Goal: Task Accomplishment & Management: Use online tool/utility

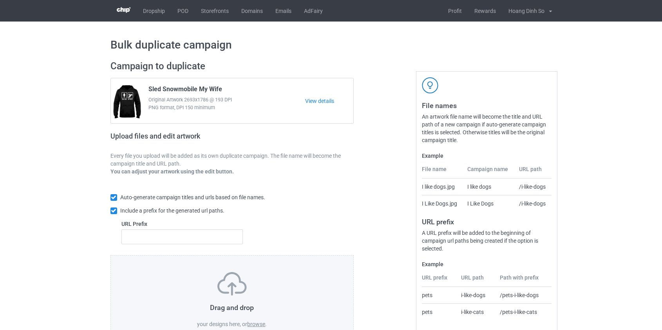
click at [259, 322] on label "browse" at bounding box center [256, 324] width 18 height 6
click at [0, 0] on input "browse" at bounding box center [0, 0] width 0 height 0
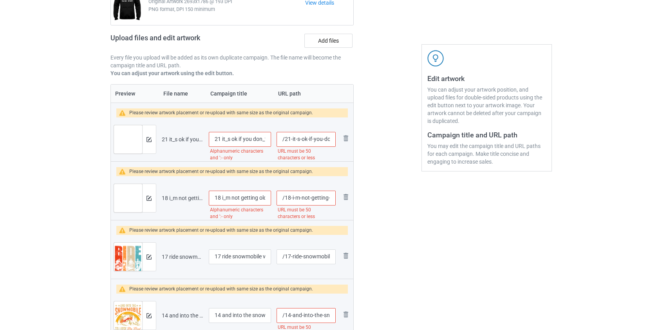
scroll to position [107, 0]
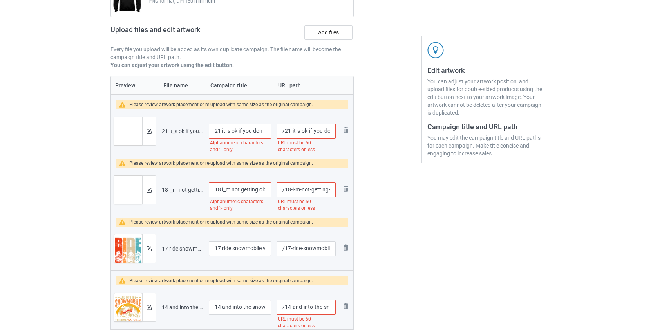
click at [226, 131] on input "21 it_s ok if you don_t like snowmobile it_s kind of" at bounding box center [240, 131] width 63 height 15
drag, startPoint x: 219, startPoint y: 129, endPoint x: 177, endPoint y: 129, distance: 41.9
click at [178, 129] on tr "Preview and edit artwork 21 it_s ok if you don_t like snowmobile it_s kind of.p…" at bounding box center [232, 131] width 243 height 44
click at [255, 132] on input "It's ok if you don_t like snowmobile it_s kind of" at bounding box center [240, 131] width 63 height 15
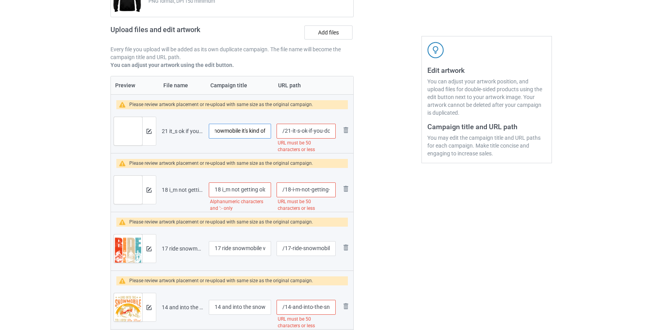
type input "It's ok if you don't like snowmobile it's kind of"
click at [293, 130] on input "/21-it-s-ok-if-you-don-t-like-snowmobile-it-s-kind-of" at bounding box center [306, 131] width 59 height 15
drag, startPoint x: 284, startPoint y: 129, endPoint x: 311, endPoint y: 127, distance: 27.5
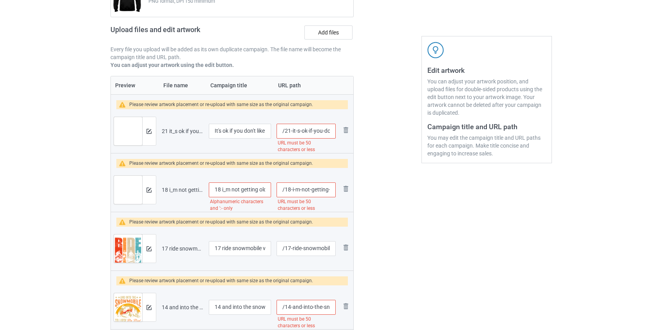
click at [311, 127] on input "/21-it-s-ok-if-you-don-t-like-snowmobile-it-s-kind-of" at bounding box center [306, 131] width 59 height 15
type input "/you-don-t-like-snowmobile-it-s-kind-of"
drag, startPoint x: 223, startPoint y: 188, endPoint x: 176, endPoint y: 190, distance: 47.1
click at [176, 190] on tr "Preview and edit artwork 18 i_m not getting old i_m becoming a legend snowmobil…" at bounding box center [232, 190] width 243 height 44
click at [260, 190] on input "I'm not getting old i_m becoming a legend snowmobile" at bounding box center [240, 190] width 63 height 15
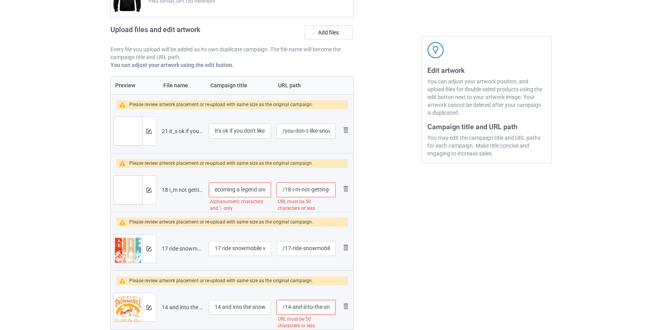
scroll to position [0, 67]
click at [243, 186] on input "I'm not getting old i_m becoming a legend snowmobile" at bounding box center [240, 190] width 63 height 15
drag, startPoint x: 242, startPoint y: 188, endPoint x: 155, endPoint y: 185, distance: 86.6
click at [151, 186] on tr "Preview and edit artwork 18 i_m not getting old i_m becoming a legend snowmobil…" at bounding box center [232, 190] width 243 height 44
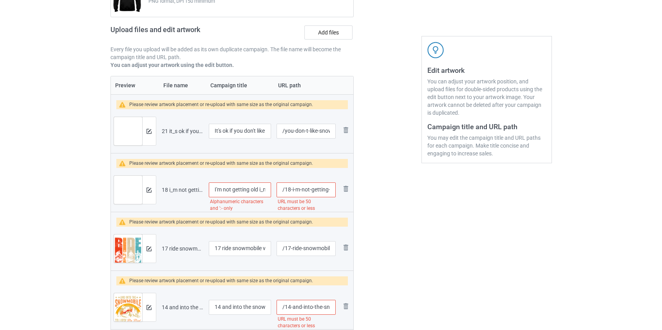
click at [261, 190] on input "I'm not getting old i_m becoming a legend snowmobile" at bounding box center [240, 190] width 63 height 15
type input "I'm not getting old i'm becoming a legend snowmobile"
drag, startPoint x: 286, startPoint y: 189, endPoint x: 311, endPoint y: 189, distance: 25.1
click at [311, 189] on input "/18-i-m-not-getting-old-i-m-becoming-a-legend-snowmobile" at bounding box center [306, 190] width 59 height 15
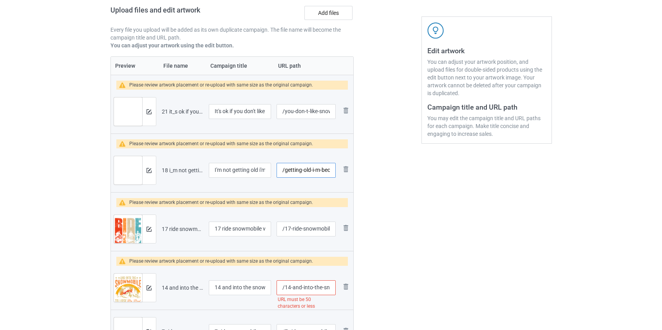
scroll to position [142, 0]
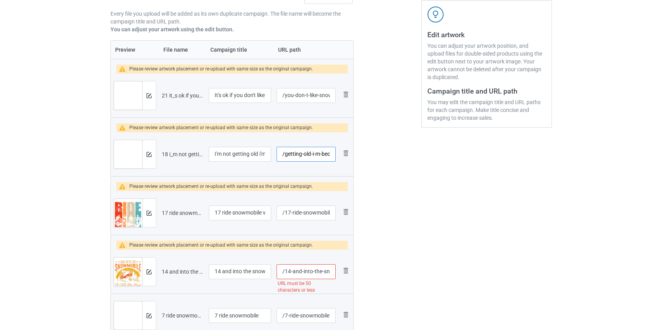
type input "/getting-old-i-m-becoming-a-legend-snowmobile"
drag, startPoint x: 222, startPoint y: 212, endPoint x: 154, endPoint y: 202, distance: 68.6
click at [154, 202] on tr "Preview and edit artwork 17 ride snowmobile vintage.png 17 ride snowmobile vint…" at bounding box center [232, 213] width 243 height 44
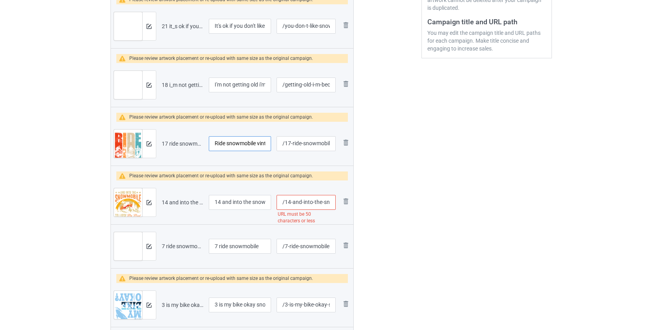
scroll to position [213, 0]
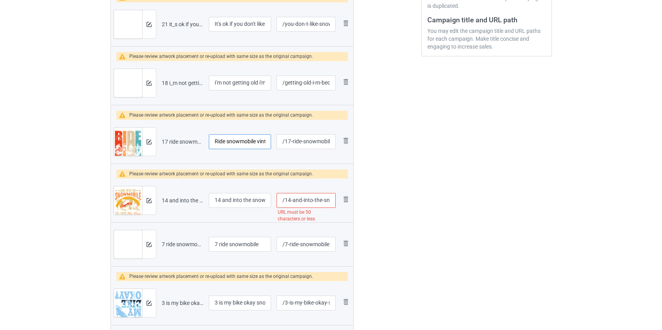
type input "Ride snowmobile vintage"
drag, startPoint x: 224, startPoint y: 199, endPoint x: 180, endPoint y: 199, distance: 44.3
click at [180, 199] on tr "Preview and edit artwork 14 and into the snowmobile to lose my mind and find my…" at bounding box center [232, 201] width 243 height 44
type input "And into the snowmobile to lose my mind and find my soul snowmobile"
drag, startPoint x: 285, startPoint y: 198, endPoint x: 300, endPoint y: 199, distance: 14.5
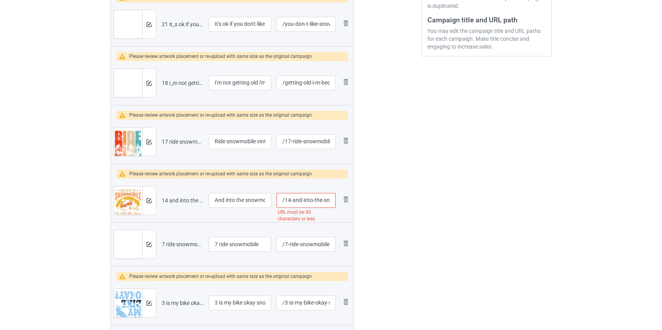
click at [299, 199] on input "/14-and-into-the-snowmobile-to-lose-my-mind-and-find-my-soul-snowmobile" at bounding box center [306, 200] width 59 height 15
click at [298, 201] on input "/snowmobile-to-lose-my-mind-and-find-my-soul-snowmobile" at bounding box center [306, 200] width 59 height 15
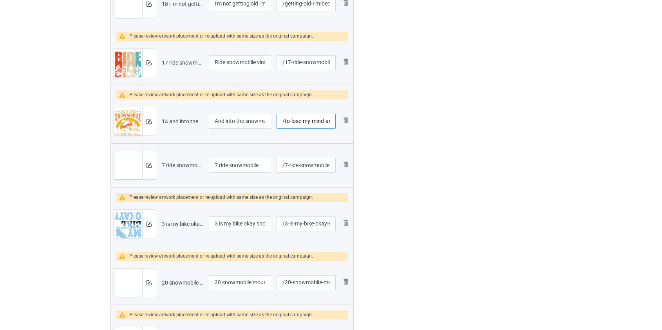
scroll to position [320, 0]
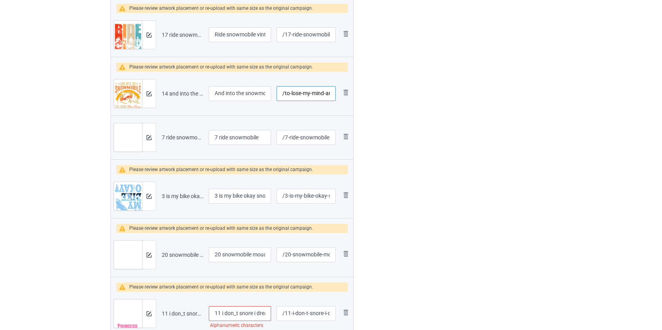
type input "/to-lose-my-mind-and-find-my-soul-snowmobile"
click at [221, 139] on input "7 ride snowmobile" at bounding box center [240, 137] width 63 height 15
drag, startPoint x: 220, startPoint y: 137, endPoint x: 121, endPoint y: 139, distance: 98.3
click at [121, 139] on tr "Preview and edit artwork 7 ride snowmobile.png 7 ride snowmobile /7-ride-snowmo…" at bounding box center [232, 138] width 243 height 44
type input "Ride snowmobile"
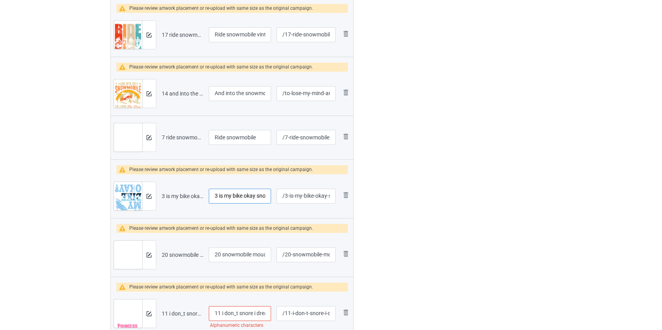
drag, startPoint x: 220, startPoint y: 196, endPoint x: 165, endPoint y: 194, distance: 55.2
click at [165, 194] on tr "Preview and edit artwork 3 is my bike okay snowmobile.png 3 is my bike okay sno…" at bounding box center [232, 196] width 243 height 44
type input "Is my bike okay snowmobile"
drag, startPoint x: 224, startPoint y: 254, endPoint x: 132, endPoint y: 251, distance: 91.7
click at [132, 251] on tr "Preview and edit artwork 20 snowmobile mouantain like icon.png 20 snowmobile mo…" at bounding box center [232, 255] width 243 height 44
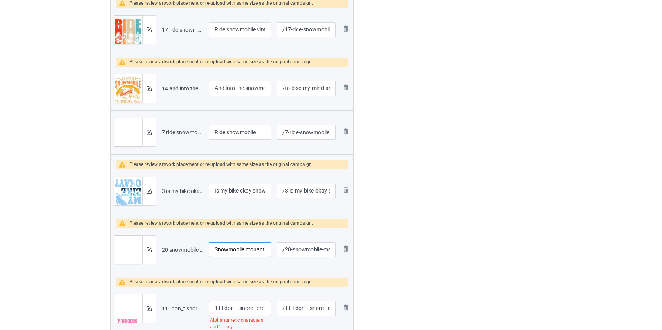
scroll to position [427, 0]
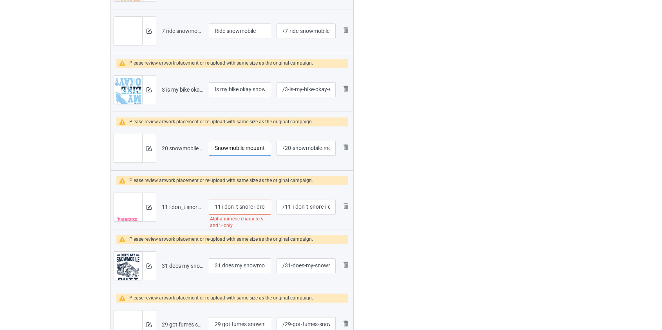
type input "Snowmobile mouantain like icon"
drag, startPoint x: 223, startPoint y: 205, endPoint x: 76, endPoint y: 221, distance: 148.1
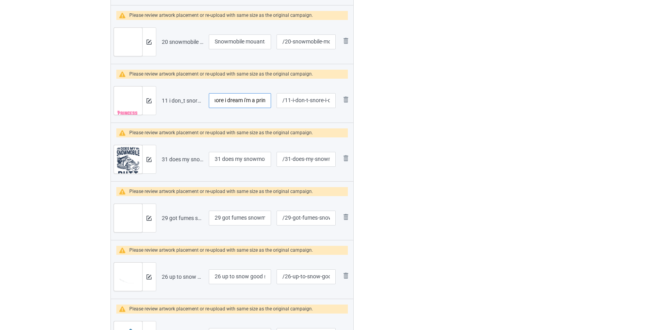
scroll to position [534, 0]
type input "I don't snore i dream i'm a princess snowmobile"
drag, startPoint x: 225, startPoint y: 157, endPoint x: 136, endPoint y: 156, distance: 88.9
click at [136, 156] on tr "Preview and edit artwork 31 does my snowmobile make my butt.png 31 does my snow…" at bounding box center [232, 159] width 243 height 44
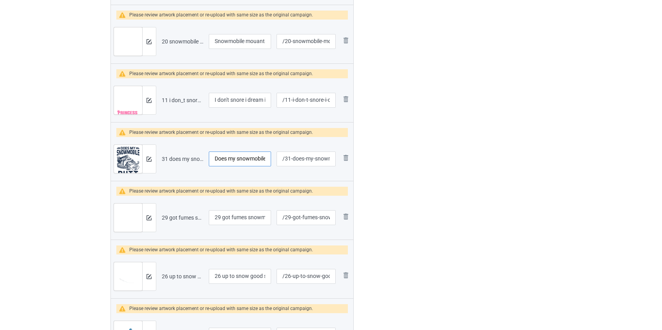
type input "Does my snowmobile make my butt"
drag, startPoint x: 208, startPoint y: 216, endPoint x: 94, endPoint y: 211, distance: 114.5
type input "Got fumes snowmobile"
drag, startPoint x: 224, startPoint y: 275, endPoint x: 148, endPoint y: 271, distance: 76.9
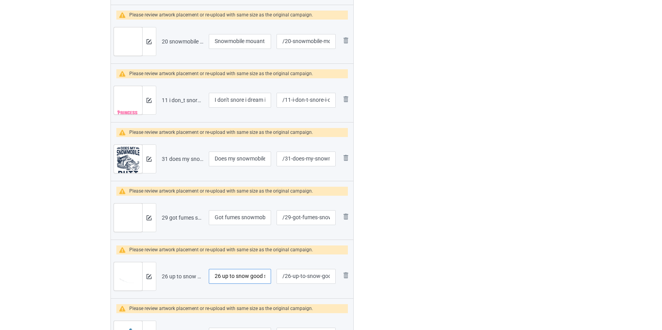
click at [151, 270] on tr "Preview and edit artwork 26 up to snow good snowmobile.png 26 up to snow good s…" at bounding box center [232, 277] width 243 height 44
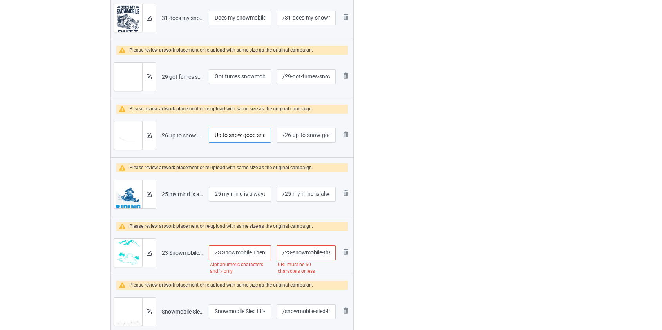
scroll to position [676, 0]
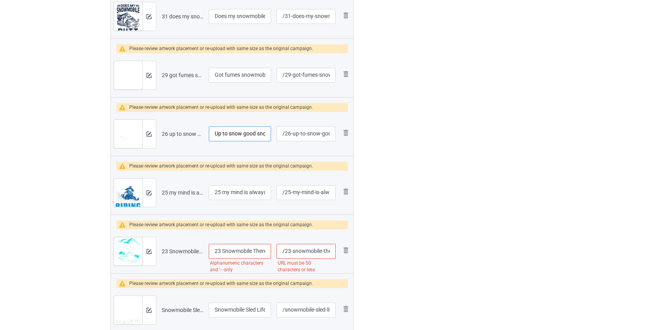
type input "Up to snow good snowmobile"
drag, startPoint x: 224, startPoint y: 192, endPoint x: 146, endPoint y: 191, distance: 78.4
click at [146, 191] on tr "Preview and edit artwork 25 my mind is always riding snowmobile life.png 25 my …" at bounding box center [232, 193] width 243 height 44
type input "My mind is always riding snowmobile life"
drag, startPoint x: 222, startPoint y: 251, endPoint x: 95, endPoint y: 246, distance: 127.4
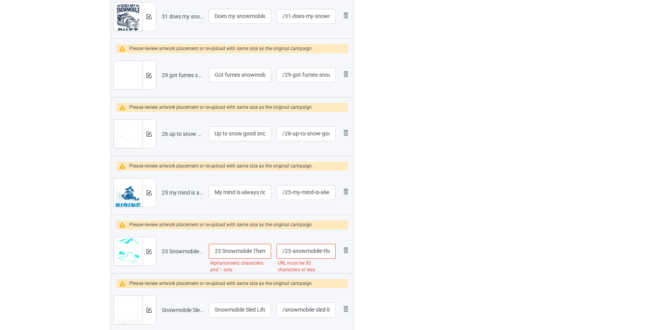
click at [260, 251] on input "Snowmobile There_s No Such Thing As Too Much Riding" at bounding box center [240, 251] width 63 height 15
click at [232, 252] on input "Snowmobile There_s No Such Thing As Too Much Riding" at bounding box center [240, 251] width 63 height 15
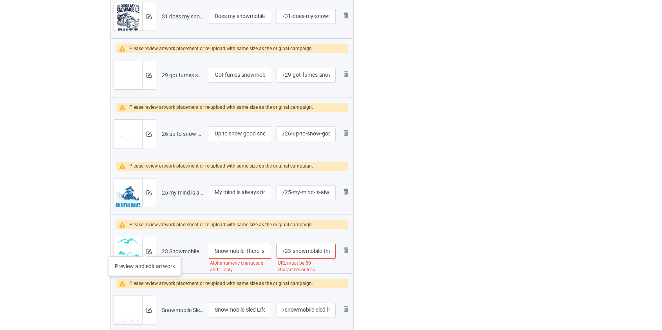
drag, startPoint x: 238, startPoint y: 249, endPoint x: 137, endPoint y: 248, distance: 100.7
click at [137, 248] on tr "Preview and edit artwork 23 Snowmobile There_s No Such Thing As Too Much Riding…" at bounding box center [232, 252] width 243 height 44
click at [262, 252] on input "Snowmobile There_s No Such Thing As Too Much Riding" at bounding box center [240, 251] width 63 height 15
type input "Snowmobile There's No Such Thing As Too Much Riding"
drag, startPoint x: 284, startPoint y: 248, endPoint x: 310, endPoint y: 251, distance: 26.3
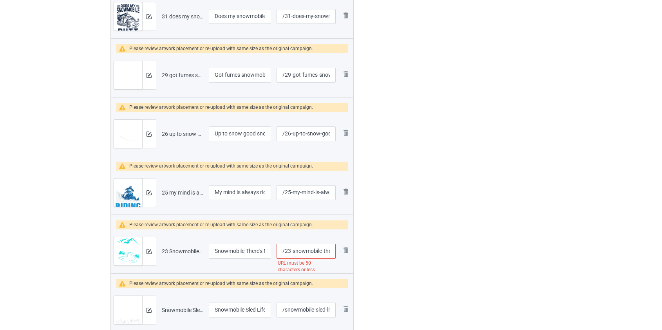
click at [300, 248] on input "/23-snowmobile-there-s-no-such-thing-as-too-much-riding" at bounding box center [306, 251] width 59 height 15
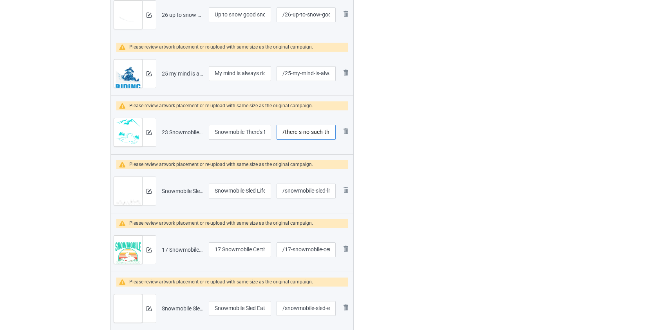
scroll to position [890, 0]
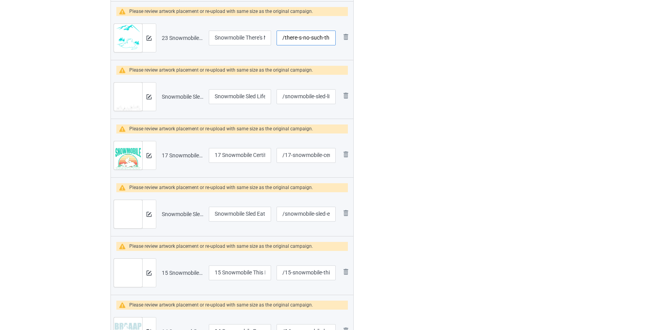
type input "/there-s-no-such-thing-as-too-much-riding"
drag, startPoint x: 222, startPoint y: 156, endPoint x: 118, endPoint y: 170, distance: 104.7
click at [118, 170] on tr "Preview and edit artwork 17 Snowmobile Certified Snowmobile Addict.png 17 Snowm…" at bounding box center [232, 156] width 243 height 44
click at [257, 154] on input "Snowmobile Certified Snowmobile Addict" at bounding box center [240, 155] width 63 height 15
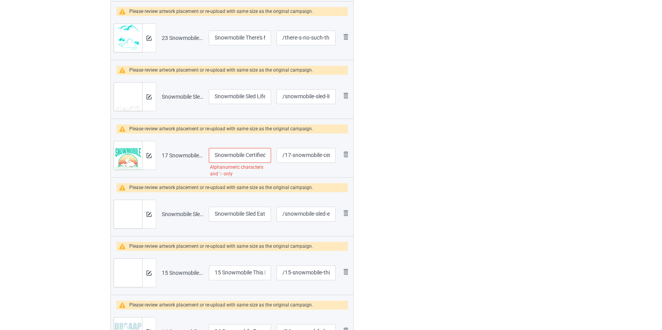
click at [257, 154] on input "Snowmobile Certified Snowmobile Addict" at bounding box center [240, 155] width 63 height 15
click at [225, 154] on input "Snowmobile Snowmobile Addict" at bounding box center [240, 155] width 63 height 15
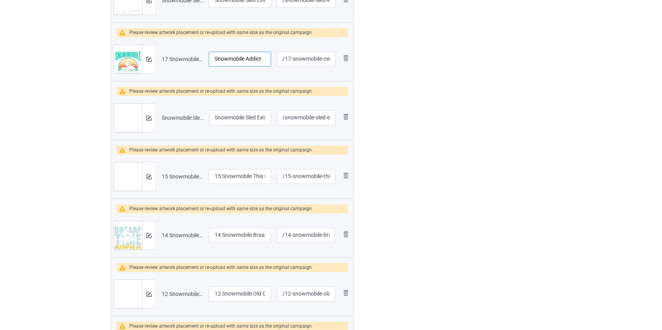
scroll to position [997, 0]
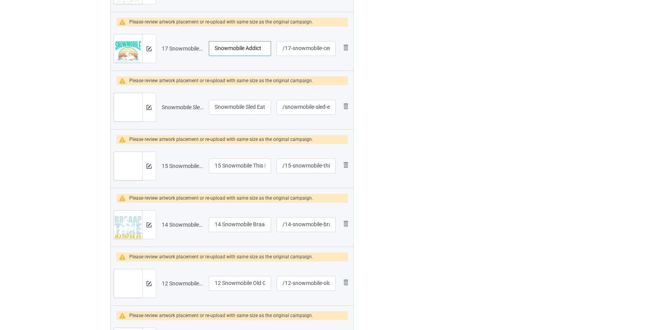
type input "Snowmobile Addict"
drag, startPoint x: 222, startPoint y: 162, endPoint x: 129, endPoint y: 183, distance: 95.0
click at [130, 182] on tr "Preview and edit artwork 15 Snowmobile This Is How I Play In The Snow.png 15 Sn…" at bounding box center [232, 166] width 243 height 44
type input "Snowmobile This Is How I Play In The Snow"
drag, startPoint x: 223, startPoint y: 224, endPoint x: 154, endPoint y: 227, distance: 69.0
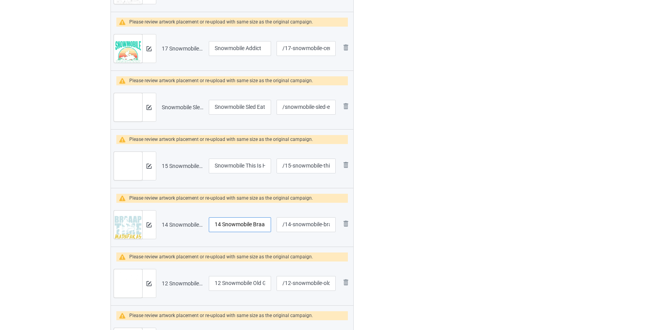
click at [154, 227] on tr "Preview and edit artwork 14 Snowmobile Braaap Time Madafakas.png 14 Snowmobile …" at bounding box center [232, 225] width 243 height 44
type input "Snowmobile Braaap Time Madafakas"
drag, startPoint x: 222, startPoint y: 283, endPoint x: 191, endPoint y: 282, distance: 30.6
click at [191, 282] on tr "Preview and edit artwork 12 Snowmobile Old Guys Rule.png 12 Snowmobile Old Guys…" at bounding box center [232, 284] width 243 height 44
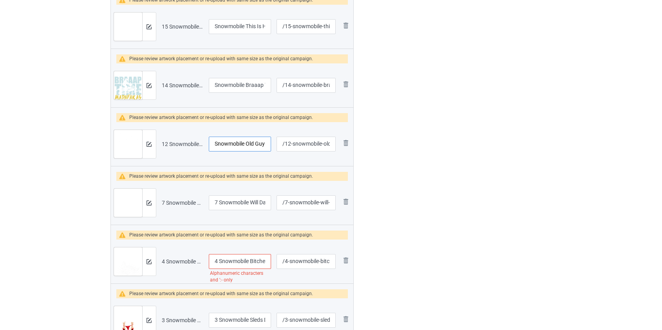
scroll to position [1139, 0]
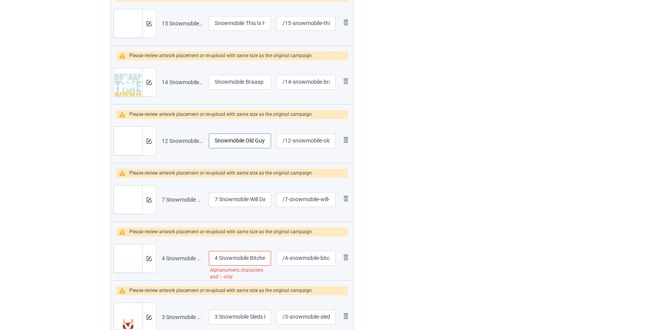
type input "Snowmobile Old Guys Rule"
drag, startPoint x: 219, startPoint y: 198, endPoint x: 171, endPoint y: 202, distance: 48.3
click at [171, 202] on tr "Preview and edit artwork 7 Snowmobile Will Dance For Snowmobile Parts.png 7 Sno…" at bounding box center [232, 200] width 243 height 44
type input "Snowmobile Will Dance For Snowmobile Parts"
drag, startPoint x: 219, startPoint y: 259, endPoint x: 191, endPoint y: 259, distance: 28.2
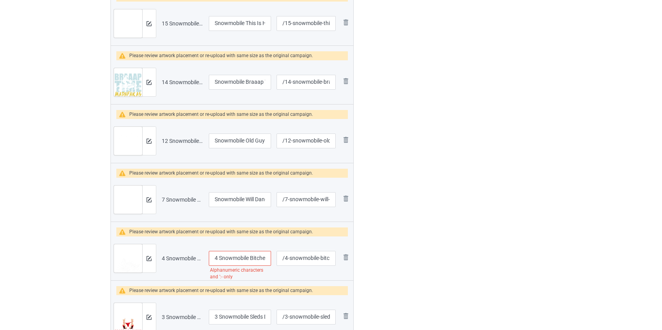
click at [191, 259] on tr "Preview and edit artwork 4 Snowmobile Bitches It_s Time To Ride.png 4 Snowmobil…" at bounding box center [232, 259] width 243 height 44
click at [231, 258] on input "Snowmobile Bitches It_s Time To Ride" at bounding box center [240, 258] width 63 height 15
click at [230, 258] on input "Snowmobile Bitches It_s Time To Ride" at bounding box center [240, 258] width 63 height 15
click at [233, 258] on input "Snowmobile Bitches It_s Time To Ride" at bounding box center [240, 258] width 63 height 15
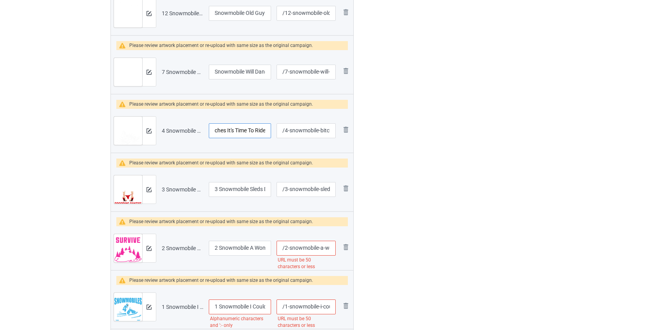
scroll to position [1282, 0]
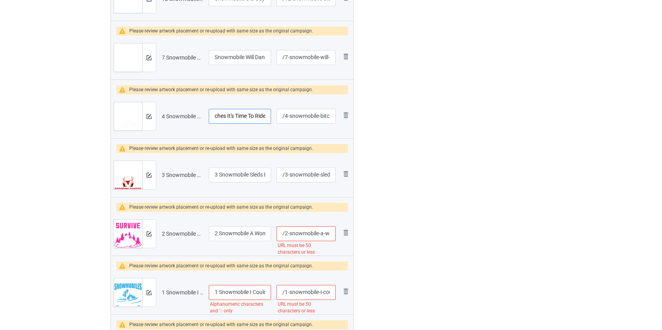
type input "Snowmobile Bitches It's Time To Ride"
drag, startPoint x: 220, startPoint y: 174, endPoint x: 181, endPoint y: 175, distance: 38.8
click at [181, 175] on tr "Preview and edit artwork 3 Snowmobile Sleds Dropping Panties Since Braaap.png 3…" at bounding box center [232, 175] width 243 height 44
click at [212, 175] on input "3 Snowmobile Sleds Dropping Panties Since Braaap" at bounding box center [240, 175] width 63 height 15
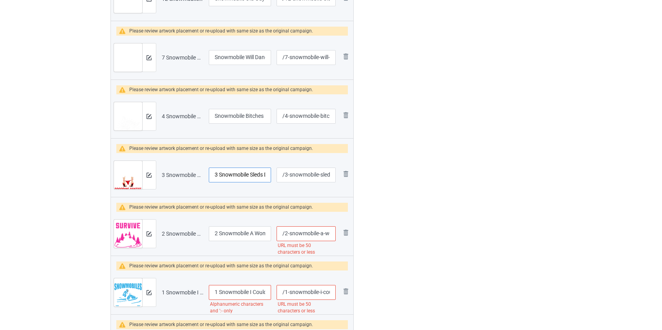
drag, startPoint x: 219, startPoint y: 173, endPoint x: 179, endPoint y: 176, distance: 40.8
click at [179, 176] on tr "Preview and edit artwork 3 Snowmobile Sleds Dropping Panties Since Braaap.png 3…" at bounding box center [232, 175] width 243 height 44
type input "Snowmobile Sleds Dropping Panties Since Braaap"
click at [295, 234] on input "/2-snowmobile-a-woman-not-survive-on-wine-alone-she-also-needs-to-go-snowmobili…" at bounding box center [306, 233] width 59 height 15
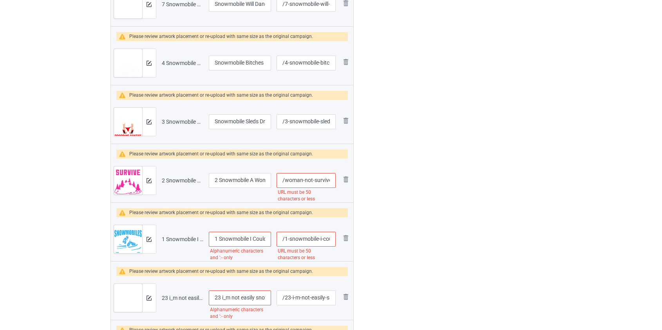
scroll to position [1353, 0]
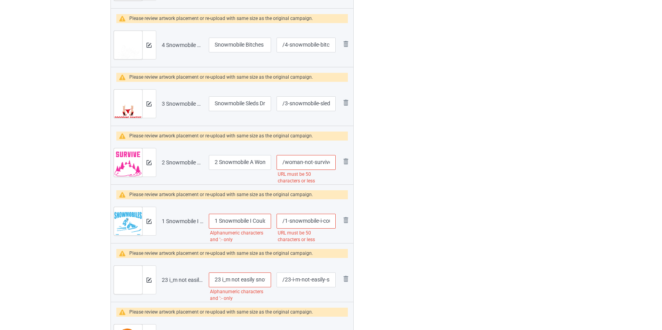
click at [307, 162] on input "/woman-not-survive-on-wine-alone-she-also-needs-to-go-snowmobiling" at bounding box center [306, 162] width 59 height 15
type input "/woman-wine-alone-she-also-needs-to-go-snowmobiling"
drag, startPoint x: 219, startPoint y: 219, endPoint x: 196, endPoint y: 220, distance: 23.1
click at [172, 221] on tr "Preview and edit artwork 1 Snowmobile I Could Stop Buying Snowmobiles But I_m N…" at bounding box center [232, 221] width 243 height 44
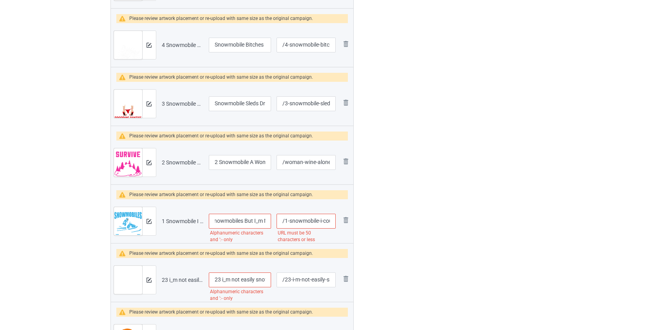
scroll to position [0, 87]
click at [256, 219] on input "Snowmobile I Could Stop Buying Snowmobiles But I_m Not A Quitter" at bounding box center [240, 221] width 63 height 15
type input "Snowmobile I Could Stop Buying Snowmobiles But I'm Not A Quitter"
drag, startPoint x: 284, startPoint y: 219, endPoint x: 298, endPoint y: 219, distance: 13.7
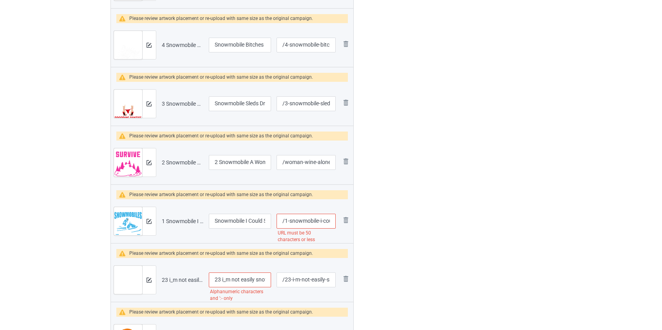
click at [298, 219] on input "/1-snowmobile-i-could-stop-buying-snowmobiles-but-i-m-not-a-quitter" at bounding box center [306, 221] width 59 height 15
click at [286, 220] on input "/w1-snomobile-i-could-stop-buying-snowmobiles-but-i-m-not-a-quitter" at bounding box center [306, 221] width 59 height 15
click at [320, 219] on input "/snomobile-i-could-stop-buying-snowmobiles-but-i-m-not-a-quitter" at bounding box center [306, 221] width 59 height 15
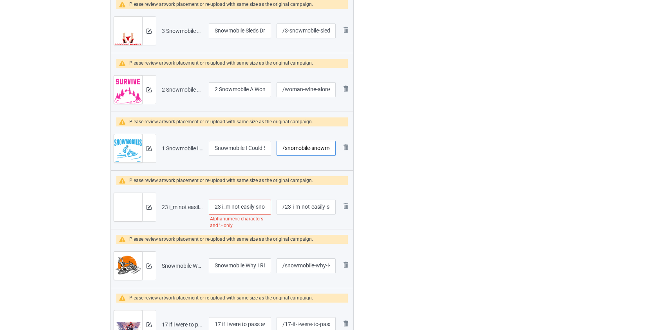
scroll to position [1460, 0]
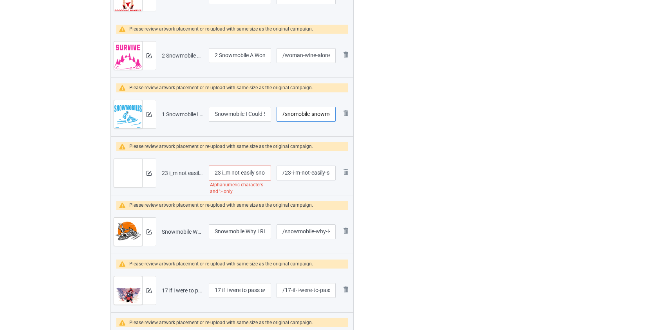
type input "/snomobile-snowmobiles-but-i-m-not-a-quitter"
drag, startPoint x: 225, startPoint y: 172, endPoint x: 176, endPoint y: 174, distance: 48.6
click at [176, 174] on tr "Preview and edit artwork 23 i_m not easily snowmobile.png 23 i_m not easily sno…" at bounding box center [232, 173] width 243 height 44
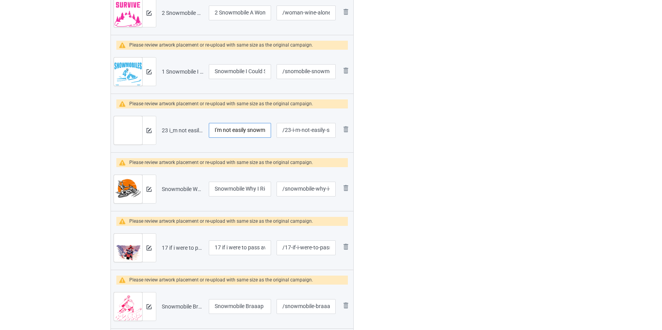
scroll to position [1602, 0]
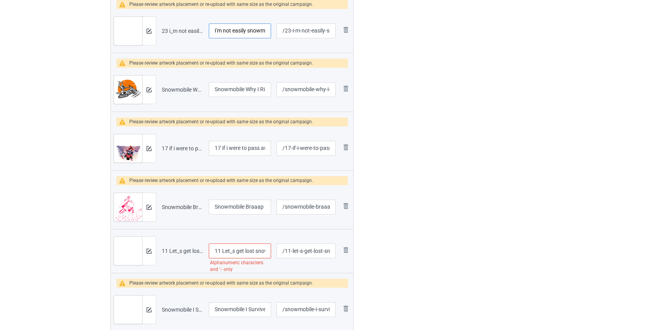
type input "I'm not easily snowmobile"
drag, startPoint x: 222, startPoint y: 147, endPoint x: 161, endPoint y: 150, distance: 61.2
click at [161, 150] on tr "Preview and edit artwork 17 if i were to pass away from riding a snowmobile.png…" at bounding box center [232, 149] width 243 height 44
type input "If i were to pass away from riding a snowmobile"
drag, startPoint x: 223, startPoint y: 248, endPoint x: 125, endPoint y: 247, distance: 97.5
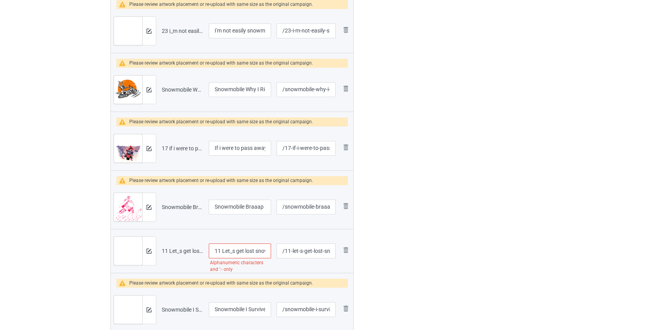
click at [125, 247] on tr "Preview and edit artwork 11 Let_s get lost snowmobile.png 11 Let_s get lost sno…" at bounding box center [232, 251] width 243 height 44
click at [223, 249] on input "Let_s get lost snowmobile" at bounding box center [240, 251] width 63 height 15
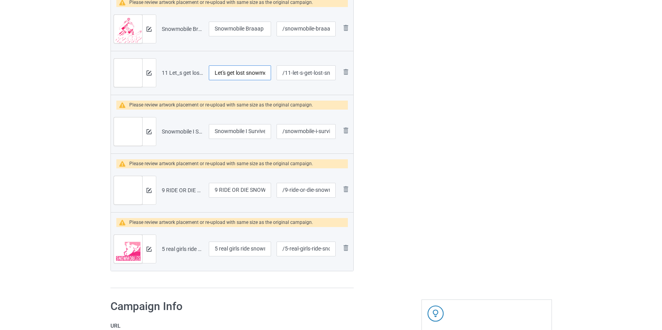
type input "Let's get lost snowmobile"
drag, startPoint x: 219, startPoint y: 190, endPoint x: 185, endPoint y: 193, distance: 33.5
click at [185, 193] on tr "Preview and edit artwork 9 RIDE OR DIE SNOWMOBILE.png 9 RIDE OR DIE SNOWMOBILE …" at bounding box center [232, 190] width 243 height 44
type input "RIDE OR DIE SNOWMOBILE"
drag, startPoint x: 220, startPoint y: 246, endPoint x: 152, endPoint y: 245, distance: 68.6
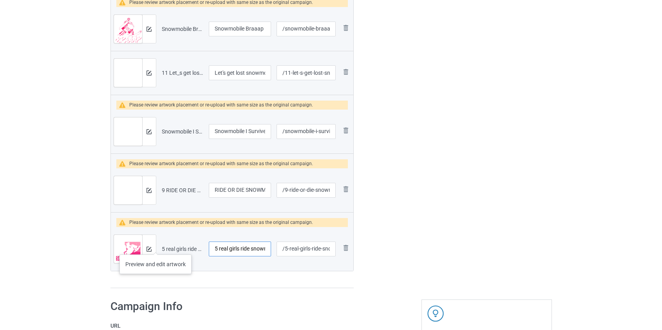
click at [152, 246] on tr "Preview and edit artwork 5 real girls ride snowmobile.png 5 real girls ride sno…" at bounding box center [232, 249] width 243 height 44
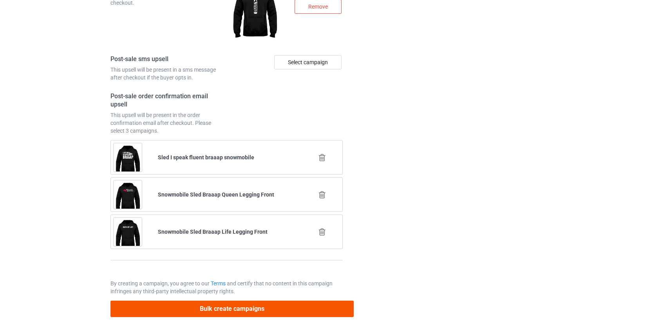
type input "Real girls ride snowmobile"
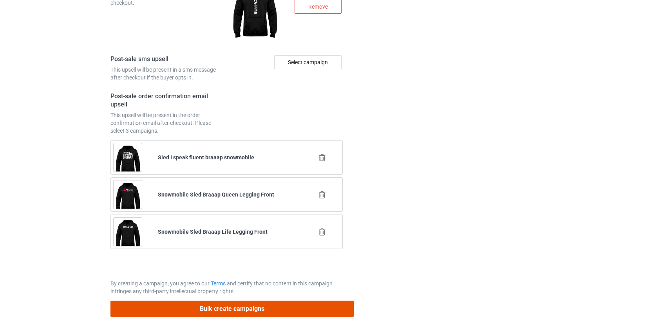
click at [238, 306] on button "Bulk create campaigns" at bounding box center [232, 309] width 244 height 16
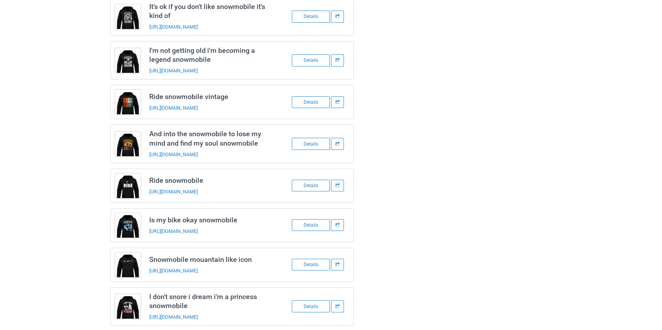
scroll to position [0, 0]
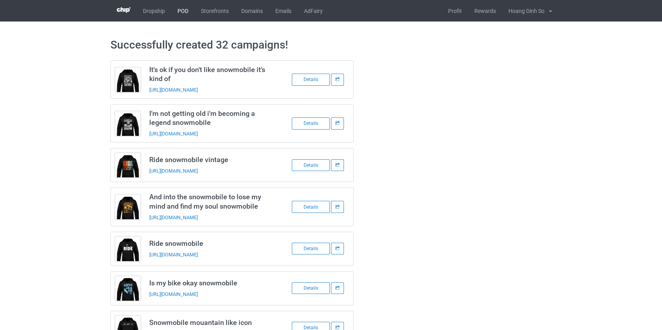
click at [177, 11] on link "POD" at bounding box center [183, 11] width 24 height 22
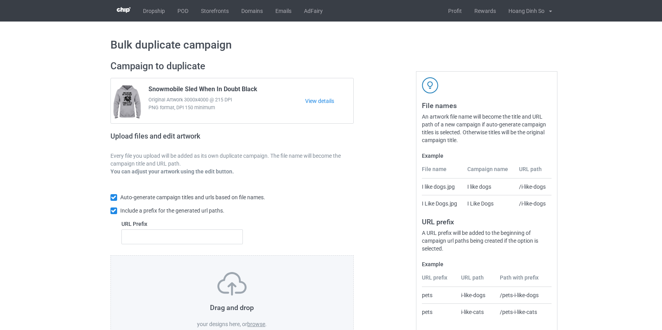
click at [255, 321] on label "browse" at bounding box center [256, 324] width 18 height 6
click at [0, 0] on input "browse" at bounding box center [0, 0] width 0 height 0
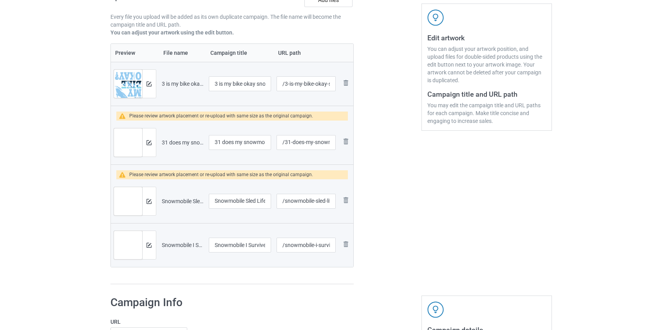
scroll to position [142, 0]
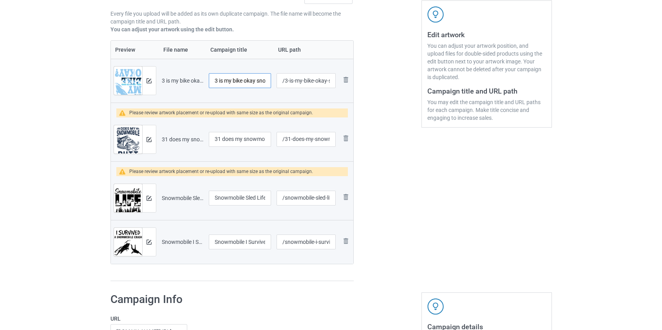
drag, startPoint x: 220, startPoint y: 80, endPoint x: 161, endPoint y: 85, distance: 58.9
click at [161, 85] on tr "Preview and edit artwork 3 is my bike okay snowmobile.png 3 is my bike okay sno…" at bounding box center [232, 81] width 243 height 44
type input "Is my bike okay snowmobile"
drag, startPoint x: 286, startPoint y: 81, endPoint x: 302, endPoint y: 80, distance: 15.8
click at [302, 80] on input "/3-is-my-bike-okay-snowmobile" at bounding box center [306, 80] width 59 height 15
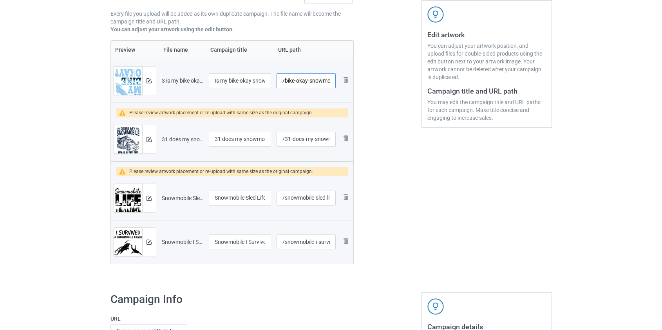
type input "/bike-okay-snowmobile"
drag, startPoint x: 225, startPoint y: 137, endPoint x: 157, endPoint y: 140, distance: 68.6
click at [157, 140] on tr "Preview and edit artwork 31 does my snowmobile make my butt.png 31 does my snow…" at bounding box center [232, 140] width 243 height 44
type input "Does my snowmobile make my butt"
click at [286, 139] on input "/31-does-my-snowmobile-make-my-butt" at bounding box center [306, 139] width 59 height 15
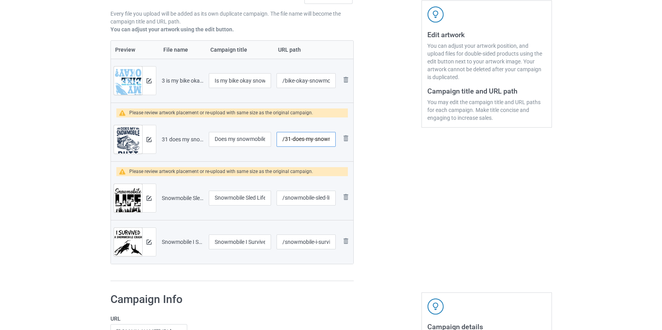
click at [286, 139] on input "/31-does-my-snowmobile-make-my-butt" at bounding box center [306, 139] width 59 height 15
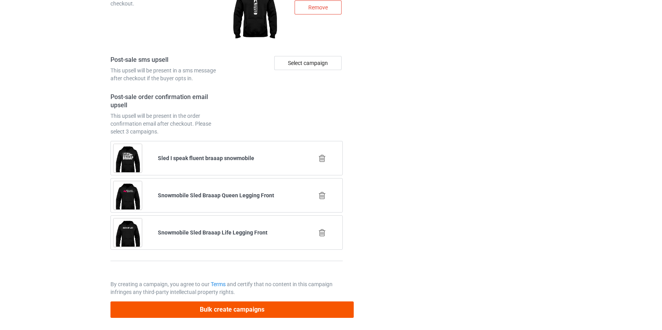
scroll to position [1255, 0]
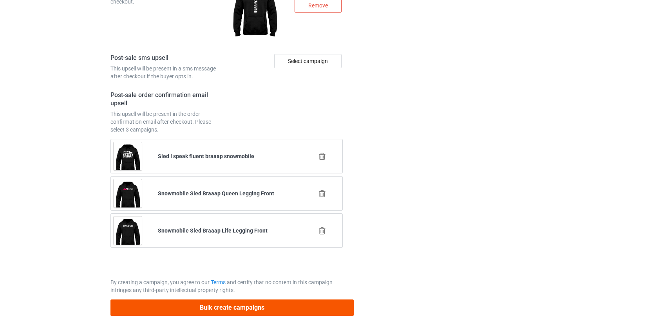
type input "/does-my-snowmobile-make-my-butt"
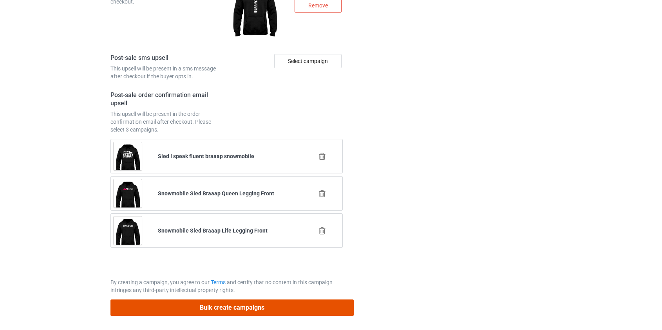
click at [242, 306] on button "Bulk create campaigns" at bounding box center [232, 308] width 244 height 16
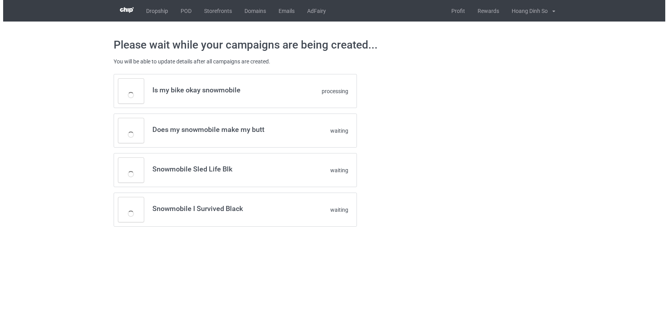
scroll to position [0, 0]
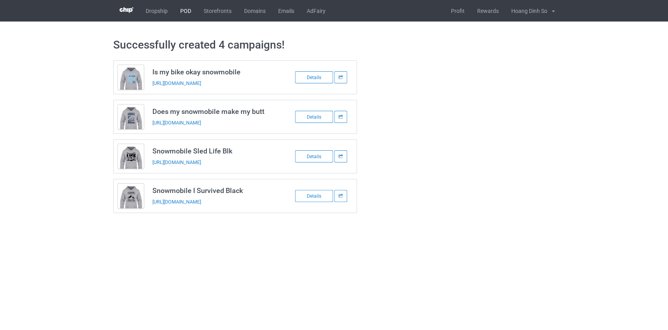
click at [188, 11] on link "POD" at bounding box center [186, 11] width 24 height 22
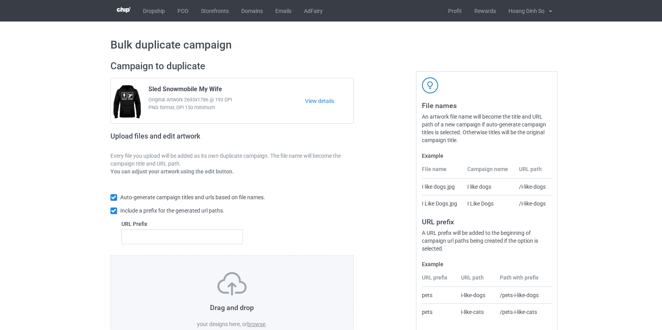
click at [262, 322] on label "browse" at bounding box center [256, 324] width 18 height 6
click at [0, 0] on input "browse" at bounding box center [0, 0] width 0 height 0
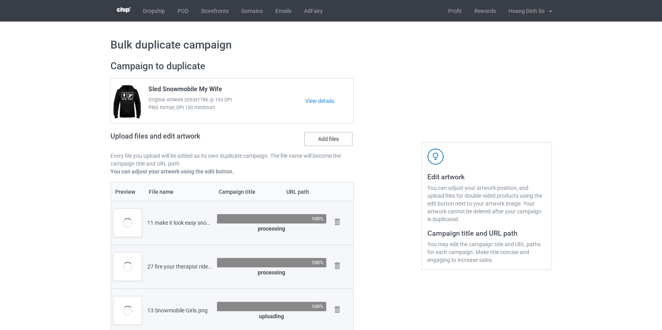
click at [322, 140] on label "Add files" at bounding box center [328, 139] width 48 height 14
click at [0, 0] on input "Add files" at bounding box center [0, 0] width 0 height 0
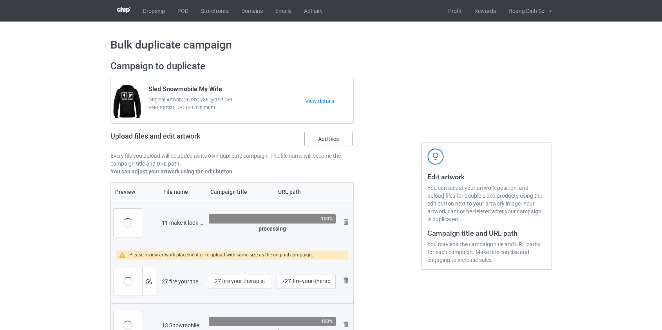
click at [317, 140] on label "Add files" at bounding box center [328, 139] width 48 height 14
click at [0, 0] on input "Add files" at bounding box center [0, 0] width 0 height 0
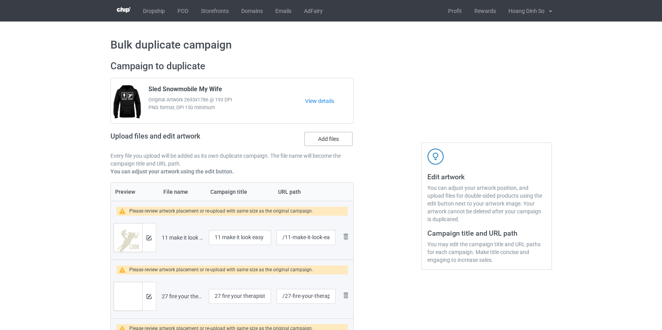
click at [333, 140] on label "Add files" at bounding box center [328, 139] width 48 height 14
click at [0, 0] on input "Add files" at bounding box center [0, 0] width 0 height 0
click at [331, 142] on label "Add files" at bounding box center [328, 139] width 48 height 14
click at [0, 0] on input "Add files" at bounding box center [0, 0] width 0 height 0
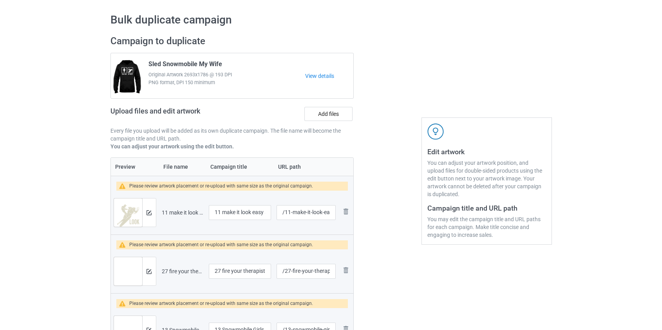
scroll to position [142, 0]
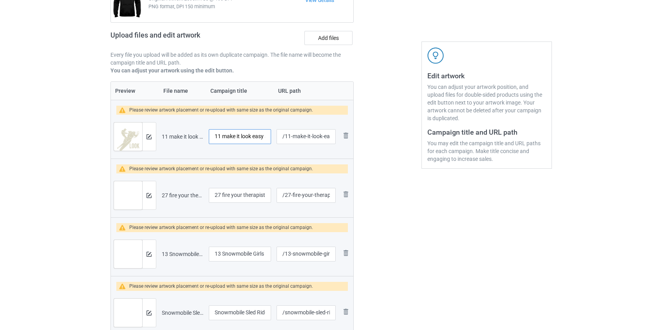
click at [224, 135] on input "11 make it look easy snowmobile" at bounding box center [240, 136] width 63 height 15
drag, startPoint x: 226, startPoint y: 137, endPoint x: 120, endPoint y: 130, distance: 106.3
click at [120, 130] on tr "Preview and edit artwork 11 make it look easy snowmobile.png 11 make it look ea…" at bounding box center [232, 137] width 243 height 44
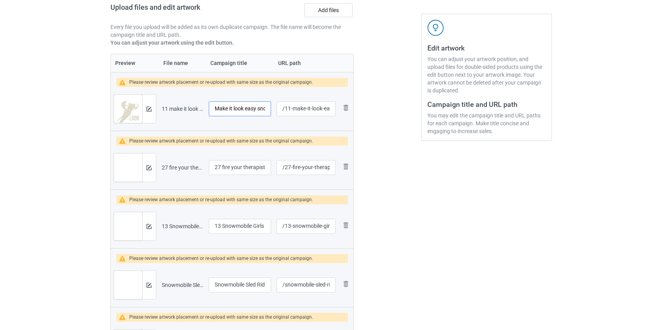
scroll to position [213, 0]
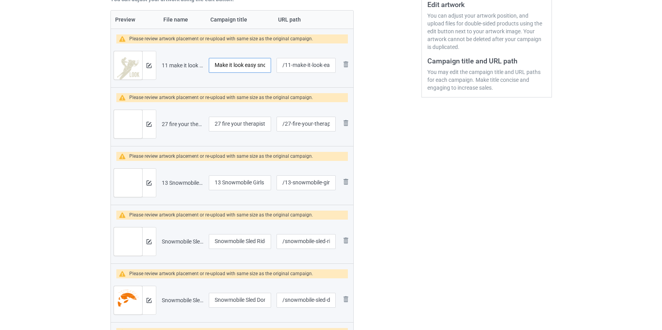
type input "Make it look easy snowmobile"
drag, startPoint x: 223, startPoint y: 123, endPoint x: 99, endPoint y: 135, distance: 125.1
type input "Fire your therapist ride a snowmobile"
drag, startPoint x: 221, startPoint y: 181, endPoint x: 132, endPoint y: 195, distance: 89.7
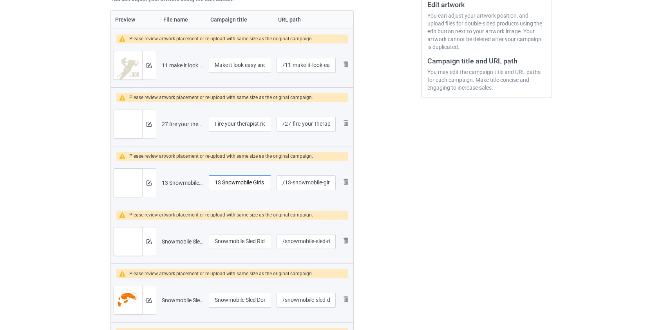
click at [132, 195] on tr "Preview and edit artwork 13 Snowmobile Girls.png 13 Snowmobile Girls /13-snowmo…" at bounding box center [232, 183] width 243 height 44
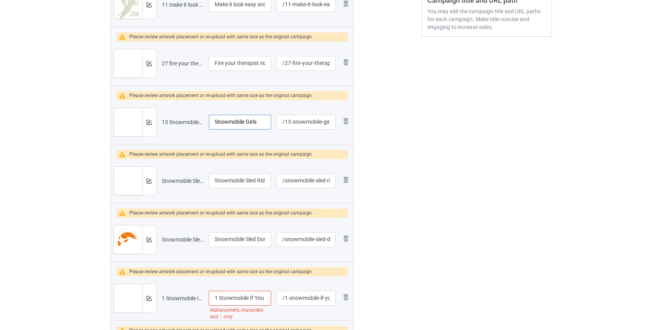
scroll to position [356, 0]
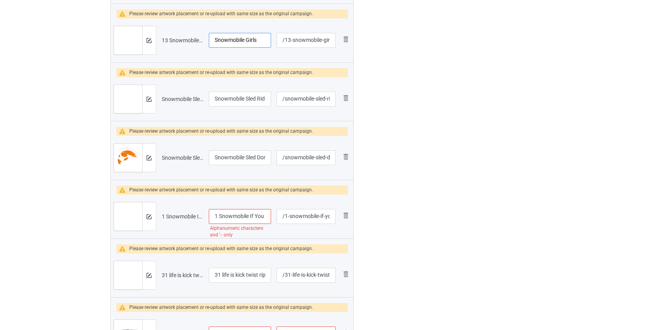
type input "Snowmobile Girls"
drag, startPoint x: 219, startPoint y: 215, endPoint x: 122, endPoint y: 222, distance: 97.3
click at [123, 222] on tr "Preview and edit artwork 1 Snowmobile If You Don_t Crash Once.png 1 Snowmobile …" at bounding box center [232, 217] width 243 height 44
type input "1 Snowmobile If You Don_t Crash Once"
type input "27 fire your therapist ride a snowmobile"
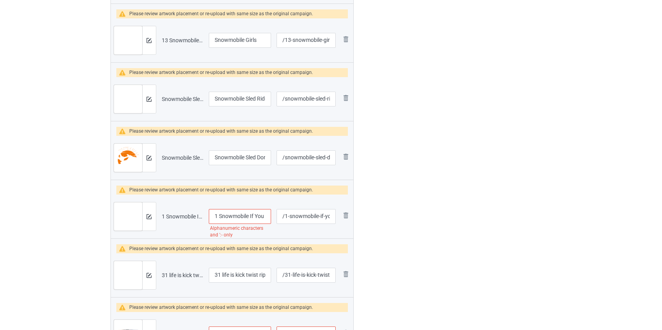
type input "11 make it look easy snowmobile"
type input "13 Snowmobile Girls"
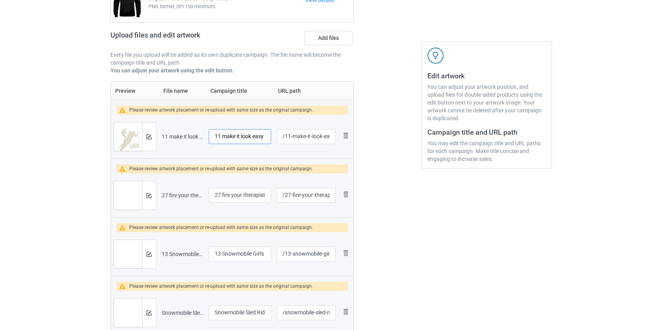
scroll to position [0, 0]
drag, startPoint x: 227, startPoint y: 135, endPoint x: 176, endPoint y: 137, distance: 51.3
click at [176, 137] on tr "Preview and edit artwork 11 make it look easy snowmobile.png 11 make it look ea…" at bounding box center [232, 137] width 243 height 44
type input "Make it look easy snowmobile"
drag, startPoint x: 223, startPoint y: 195, endPoint x: 140, endPoint y: 192, distance: 83.5
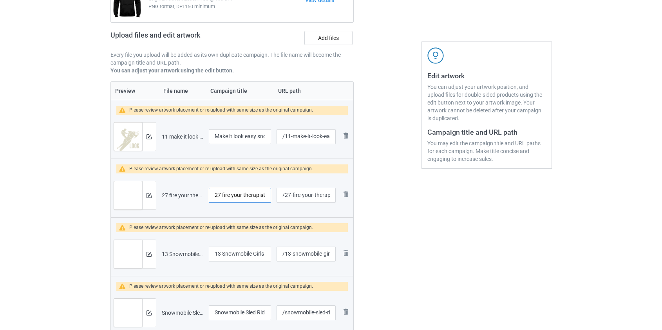
click at [140, 192] on tr "Preview and edit artwork 27 fire your therapist ride a snowmobile.png 27 fire y…" at bounding box center [232, 196] width 243 height 44
type input "Fire your therapist ride a snowmobile"
drag, startPoint x: 210, startPoint y: 255, endPoint x: 199, endPoint y: 253, distance: 11.8
click at [199, 253] on tr "Preview and edit artwork 13 Snowmobile Girls.png 13 Snowmobile Girls /13-snowmo…" at bounding box center [232, 254] width 243 height 44
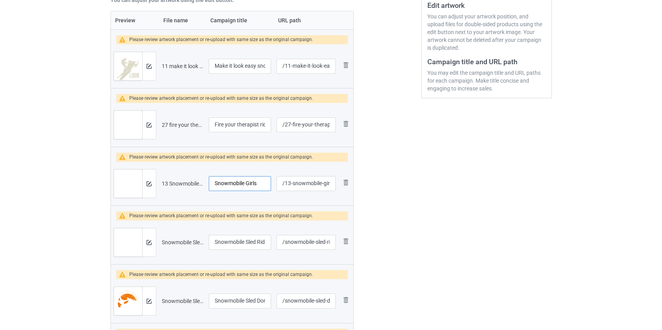
scroll to position [320, 0]
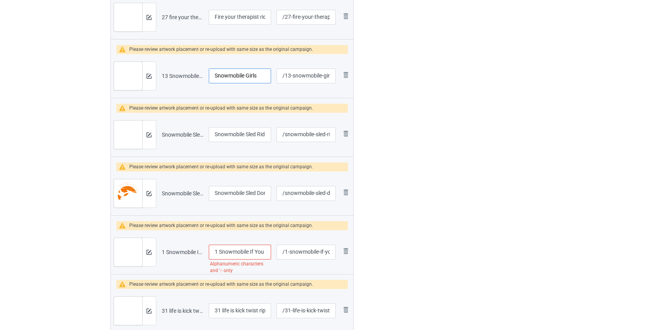
type input "Snowmobile Girls"
drag, startPoint x: 219, startPoint y: 249, endPoint x: 167, endPoint y: 257, distance: 52.6
click at [168, 257] on tr "Preview and edit artwork 1 Snowmobile If You Don_t Crash Once.png 1 Snowmobile …" at bounding box center [232, 252] width 243 height 44
click at [232, 253] on input "Snowmobile If You Don_t Crash Once" at bounding box center [240, 252] width 63 height 15
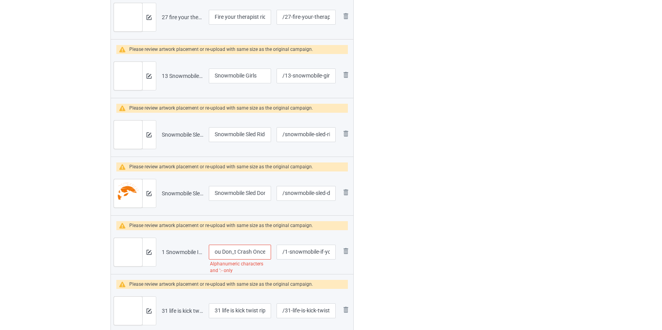
click at [232, 253] on input "Snowmobile If You Don_t Crash Once" at bounding box center [240, 252] width 63 height 15
click at [234, 252] on input "Snowmobile If You Don_t Crash Once" at bounding box center [240, 252] width 63 height 15
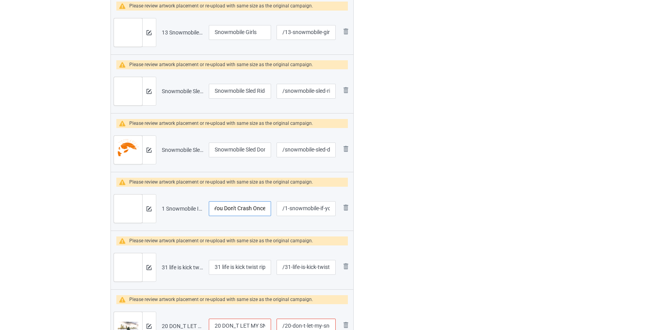
scroll to position [463, 0]
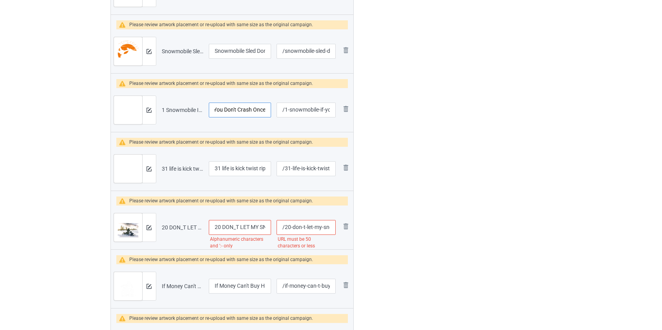
type input "Snowmobile If You Don't Crash Once"
drag, startPoint x: 223, startPoint y: 167, endPoint x: 128, endPoint y: 169, distance: 94.8
click at [128, 169] on tr "Preview and edit artwork 31 life is kick twist rip snowmobile.png 31 life is ki…" at bounding box center [232, 169] width 243 height 44
type input "Life is kick twist rip snowmobile"
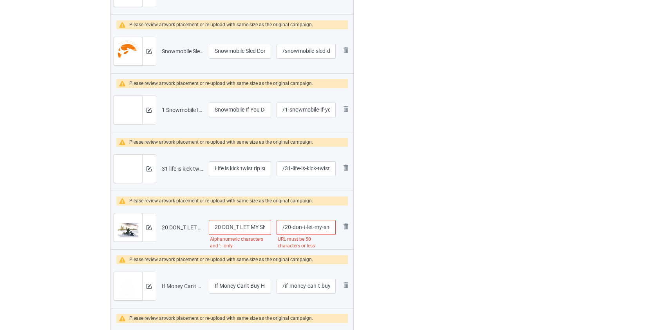
drag, startPoint x: 223, startPoint y: 226, endPoint x: 166, endPoint y: 225, distance: 57.2
click at [166, 225] on tr "Preview and edit artwork 20 DON_T LET MY SNOWMOBILE RIDE INTERFERE WITH THE SAF…" at bounding box center [232, 228] width 243 height 44
click at [227, 227] on input "DON_T LET MY SNOWMOBILE RIDE INTERFERE WITH THE SAFETY" at bounding box center [240, 227] width 63 height 15
click at [224, 227] on input "DON_T LET MY SNOWMOBILE RIDE INTERFERE WITH THE SAFETY" at bounding box center [240, 227] width 63 height 15
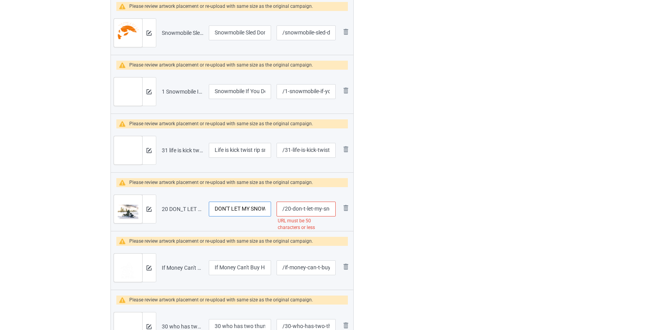
scroll to position [498, 0]
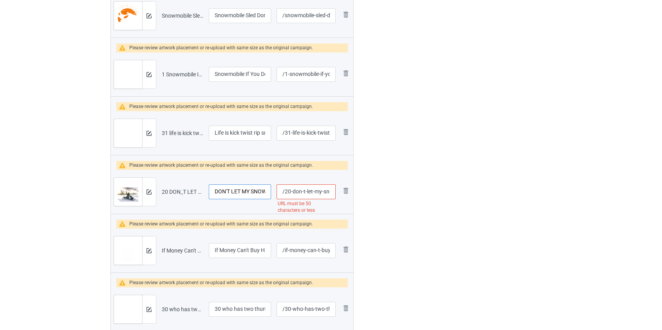
type input "DON'T LET MY SNOWMOBILE RIDE INTERFERE WITH THE SAFETY"
drag, startPoint x: 286, startPoint y: 191, endPoint x: 309, endPoint y: 191, distance: 23.5
click at [309, 191] on input "/20-don-t-let-my-snowmobile-ride-interfere-with-the-safety" at bounding box center [306, 191] width 59 height 15
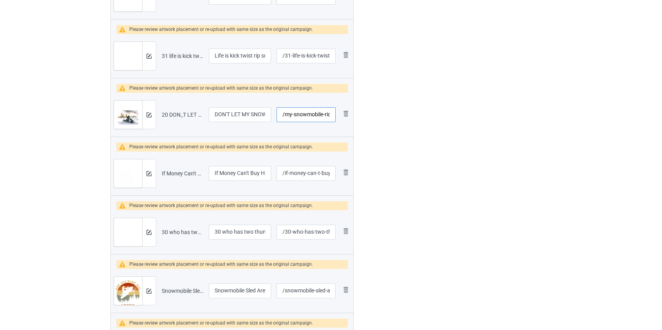
scroll to position [605, 0]
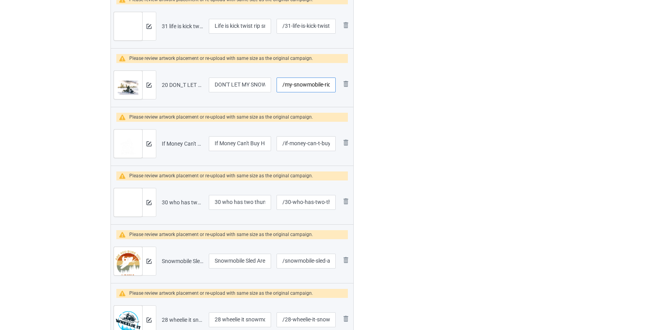
type input "/my-snowmobile-ride-interfere-with-the-safety"
drag, startPoint x: 224, startPoint y: 202, endPoint x: 161, endPoint y: 201, distance: 62.7
click at [162, 202] on tr "Preview and edit artwork 30 who has two thumbs and love snowmobile.png 30 who h…" at bounding box center [232, 203] width 243 height 44
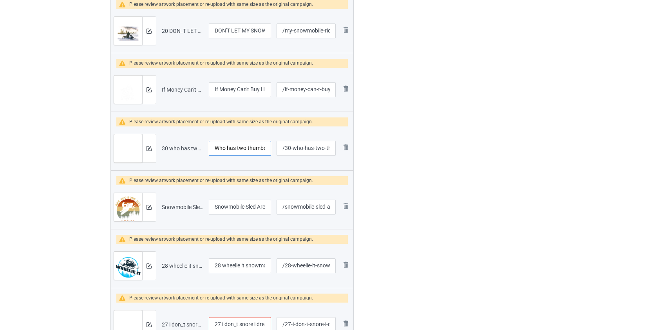
scroll to position [783, 0]
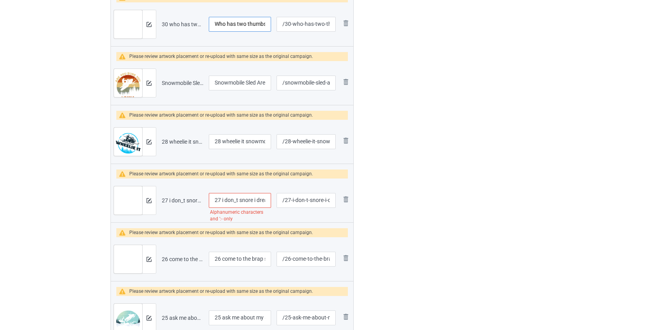
type input "Who has two thumbs and love snowmobile"
drag, startPoint x: 226, startPoint y: 142, endPoint x: 174, endPoint y: 139, distance: 51.8
click at [174, 139] on tr "Preview and edit artwork 28 wheelie it snowmobile.png 28 wheelie it snowmobile …" at bounding box center [232, 142] width 243 height 44
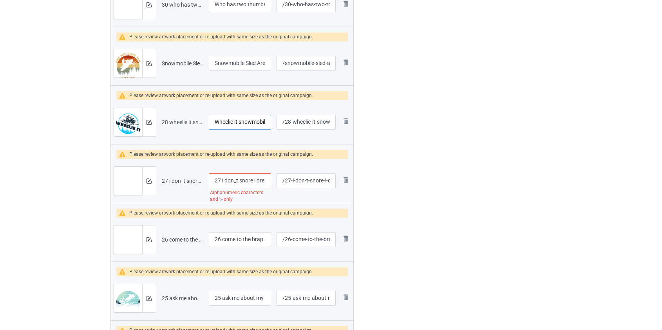
scroll to position [819, 0]
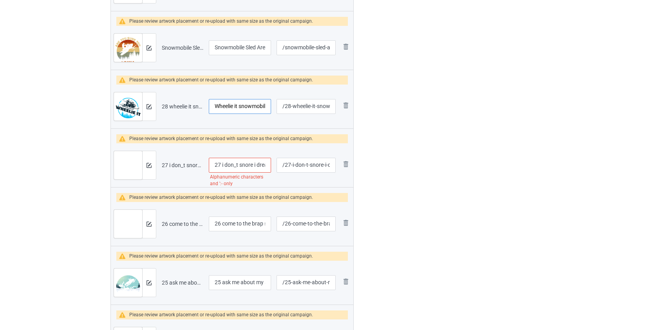
type input "Wheelie it snowmobile"
drag, startPoint x: 223, startPoint y: 165, endPoint x: 125, endPoint y: 166, distance: 97.9
click at [125, 166] on tr "Preview and edit artwork 27 i don_t snore i dream that i_m a snowmobile.png 27 …" at bounding box center [232, 165] width 243 height 44
click at [228, 166] on input "I don_t snore i dream that i_m a snowmobile" at bounding box center [240, 165] width 63 height 15
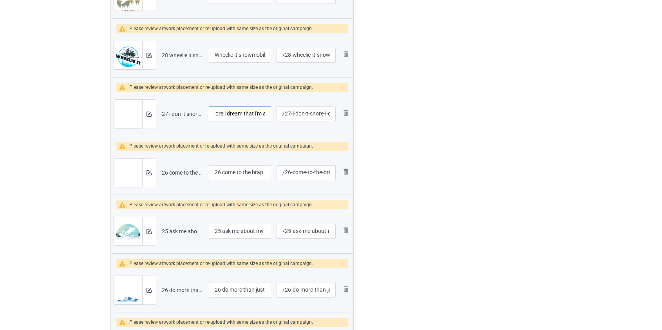
scroll to position [926, 0]
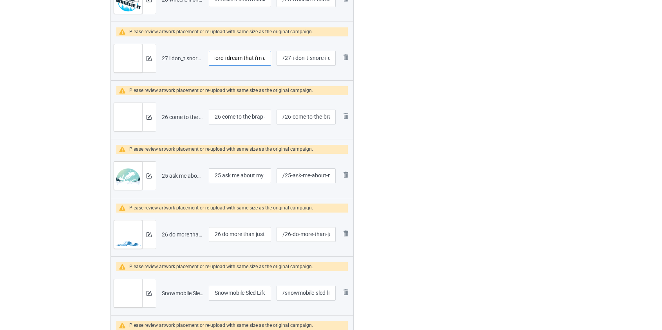
type input "I don't snore i dream that i'm a snowmobile"
drag, startPoint x: 224, startPoint y: 116, endPoint x: 125, endPoint y: 119, distance: 98.8
click at [125, 119] on tr "Preview and edit artwork 26 come to the brap side we have snowmobile.png 26 com…" at bounding box center [232, 117] width 243 height 44
type input "Come to the brap side we have snowmobile"
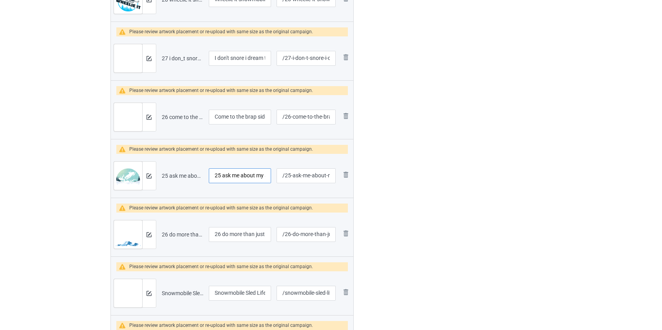
drag, startPoint x: 224, startPoint y: 176, endPoint x: 166, endPoint y: 166, distance: 58.5
click at [166, 166] on tr "Preview and edit artwork 25 ask me about my stunt skill snowmobile.png 25 ask m…" at bounding box center [232, 176] width 243 height 44
type input "Ask me about my stunt skill snowmobile"
drag, startPoint x: 224, startPoint y: 230, endPoint x: 132, endPoint y: 231, distance: 92.1
click at [133, 232] on tr "Preview and edit artwork 26 do more than just exist snowmobile.png 26 do more t…" at bounding box center [232, 235] width 243 height 44
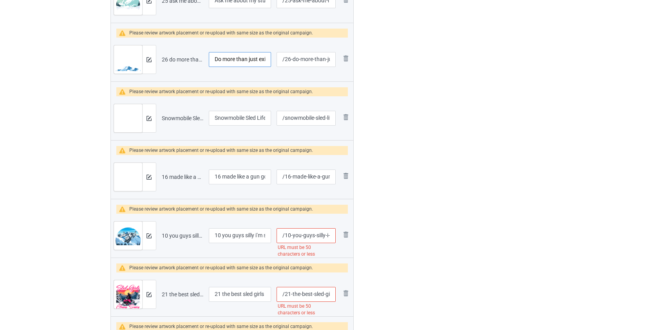
scroll to position [1104, 0]
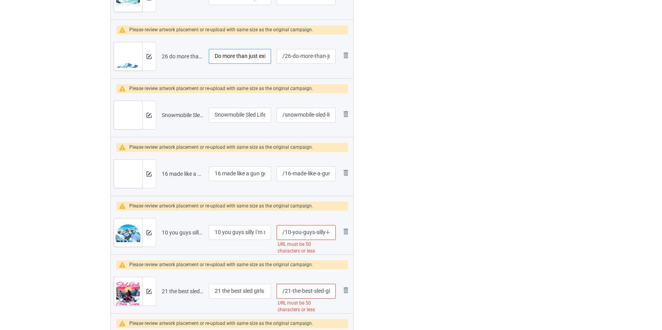
type input "Do more than just exist snowmobile"
drag, startPoint x: 226, startPoint y: 173, endPoint x: 139, endPoint y: 165, distance: 86.9
click at [139, 165] on tr "Preview and edit artwork 16 made like a gun goes like a bullet snowmobile.png 1…" at bounding box center [232, 174] width 243 height 44
type input "Made like a gun goes like a bullet snowmobile"
drag, startPoint x: 225, startPoint y: 231, endPoint x: 110, endPoint y: 224, distance: 115.4
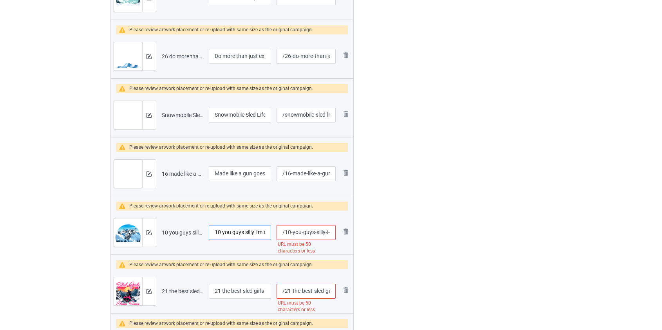
type input "You guys silly i’m still gonna send it snowmobile"
click at [288, 232] on input "/10-you-guys-silly-i-m-still-gonna-send-it-snowmobile" at bounding box center [306, 232] width 59 height 15
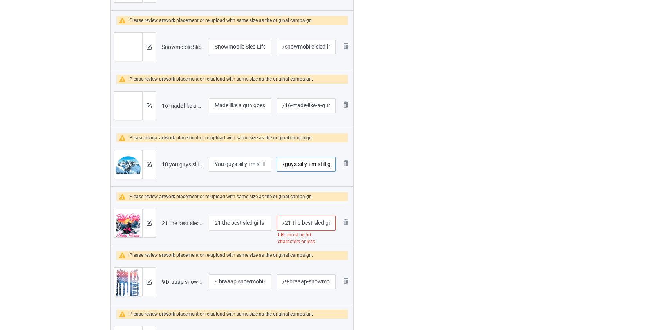
scroll to position [1175, 0]
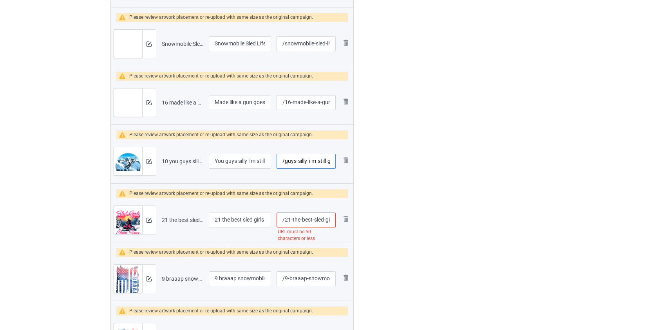
type input "/guys-silly-i-m-still-gonna-send-it-snowmobile"
drag, startPoint x: 223, startPoint y: 219, endPoint x: 160, endPoint y: 217, distance: 63.5
click at [160, 217] on tr "Preview and edit artwork 21 the best sled girls classy sassy and a bit snowmobi…" at bounding box center [232, 220] width 243 height 44
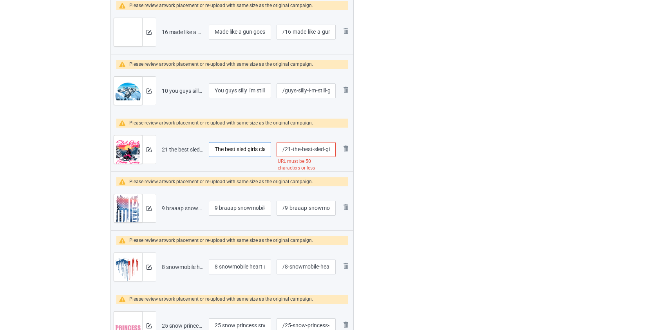
scroll to position [1246, 0]
type input "The best sled girls classy sassy and a bit snowmobile"
click at [286, 147] on input "/21-the-best-sled-girls-classy-sassy-and-a-bit-snowmobile" at bounding box center [306, 149] width 59 height 15
type input "/sled-girls-classy-sassy-and-a-bit-snowmobile"
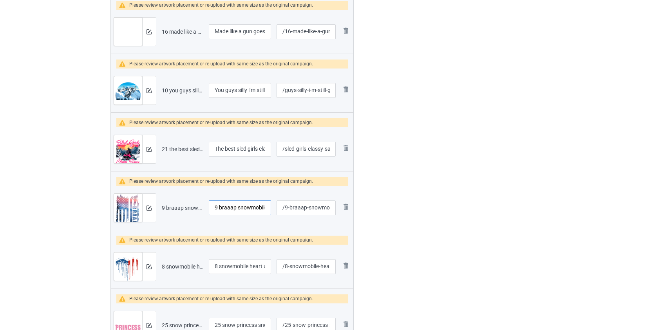
drag, startPoint x: 222, startPoint y: 204, endPoint x: 145, endPoint y: 205, distance: 77.6
click at [149, 210] on tr "Preview and edit artwork 9 braaap snowmobile usa flag.png 9 braaap snowmobile u…" at bounding box center [232, 208] width 243 height 44
type input "Braaap snowmobile usa flag"
drag, startPoint x: 220, startPoint y: 266, endPoint x: 140, endPoint y: 267, distance: 79.9
click at [141, 268] on tr "Preview and edit artwork 8 snowmobile heart usa flag.png 8 snowmobile heart usa…" at bounding box center [232, 267] width 243 height 44
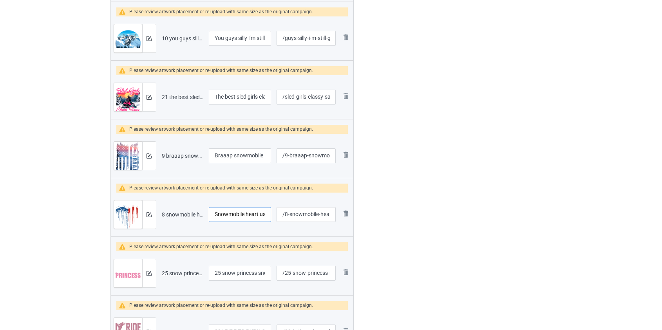
scroll to position [1388, 0]
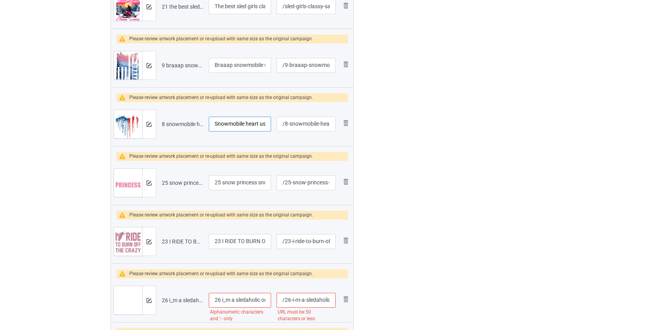
type input "Snowmobile heart usa flag"
drag, startPoint x: 224, startPoint y: 178, endPoint x: 140, endPoint y: 183, distance: 84.3
click at [140, 183] on tr "Preview and edit artwork 25 snow princess snowmobile.png 25 snow princess snowm…" at bounding box center [232, 183] width 243 height 44
type input "Snow princess snowmobile"
drag, startPoint x: 222, startPoint y: 242, endPoint x: 94, endPoint y: 247, distance: 127.4
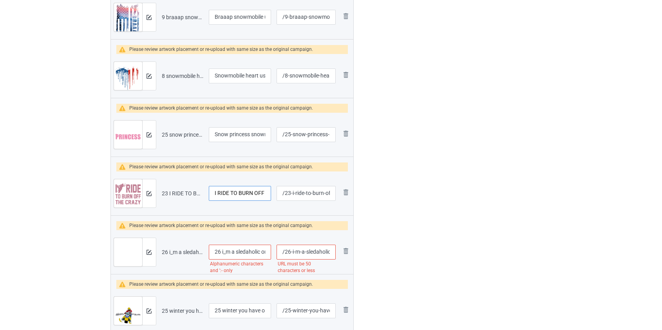
scroll to position [1460, 0]
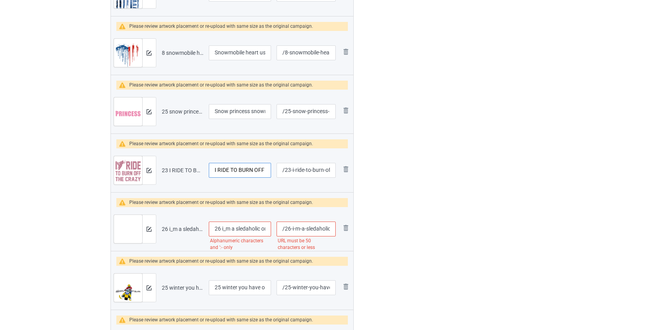
type input "I RIDE TO BURN OFF THE CRAZY SNOWMOBILE"
drag, startPoint x: 225, startPoint y: 228, endPoint x: 147, endPoint y: 230, distance: 78.0
click at [147, 230] on tr "Preview and edit artwork 26 i_m a sledaholic on the road to recovery snowmobile…" at bounding box center [232, 229] width 243 height 44
type input "I'm a sledaholic on the road to recovery snowmobile"
click at [288, 227] on input "/26-i-m-a-sledaholic-on-the-road-to-recovery-snowmobile" at bounding box center [306, 229] width 59 height 15
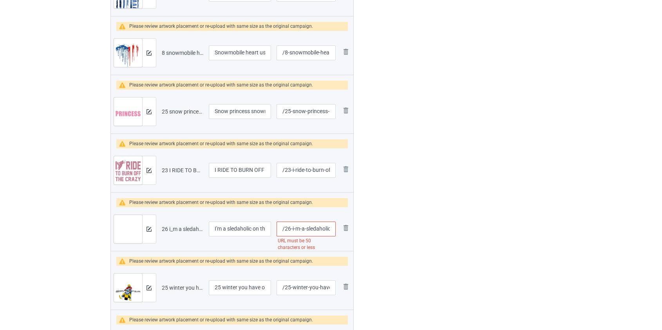
click at [288, 227] on input "/26-i-m-a-sledaholic-on-the-road-to-recovery-snowmobile" at bounding box center [306, 229] width 59 height 15
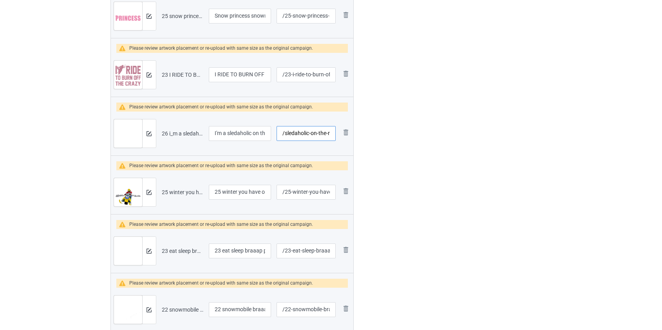
scroll to position [1567, 0]
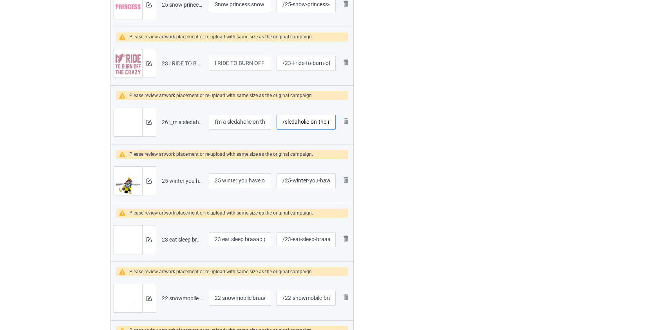
type input "/sledaholic-on-the-road-to-recovery-snowmobile"
drag, startPoint x: 226, startPoint y: 179, endPoint x: 140, endPoint y: 183, distance: 85.8
click at [140, 183] on tr "Preview and edit artwork 25 winter you have one job snowmobile.png 25 winter yo…" at bounding box center [232, 181] width 243 height 44
type input "Winter you have one job snowmobile"
drag, startPoint x: 225, startPoint y: 239, endPoint x: 145, endPoint y: 239, distance: 79.5
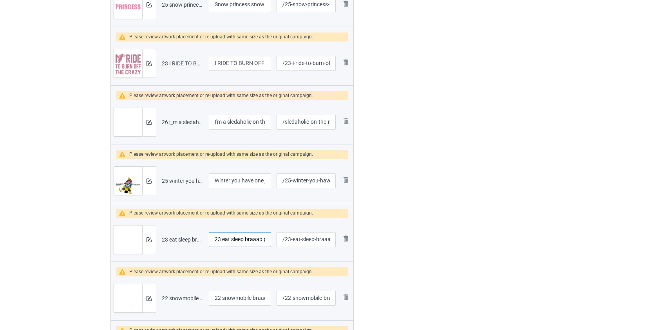
click at [145, 239] on tr "Preview and edit artwork 23 eat sleep braaap perfect day snowmobile.png 23 eat …" at bounding box center [232, 240] width 243 height 44
type input "Eat sleep braaap perfect day snowmobile"
drag, startPoint x: 224, startPoint y: 297, endPoint x: 149, endPoint y: 294, distance: 74.5
click at [150, 294] on tr "Preview and edit artwork 22 snowmobile braaap.png 22 snowmobile braaap /22-snow…" at bounding box center [232, 299] width 243 height 44
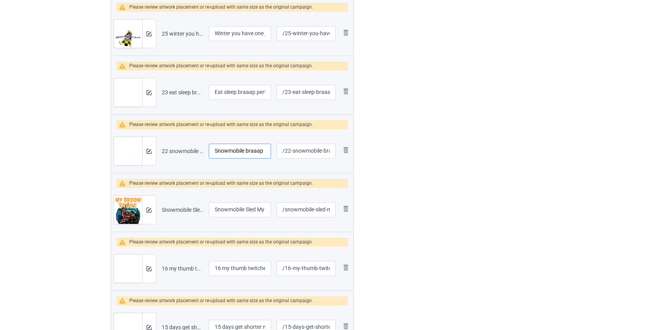
scroll to position [1816, 0]
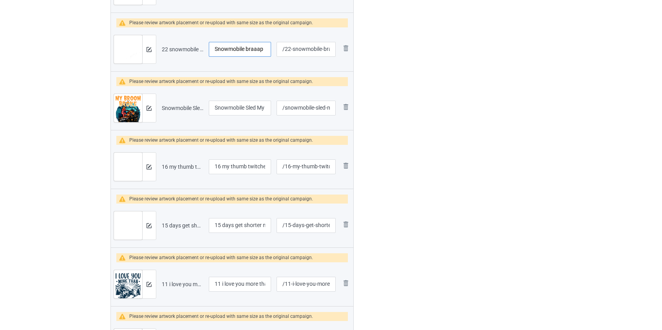
type input "Snowmobile braaap"
drag, startPoint x: 226, startPoint y: 165, endPoint x: 133, endPoint y: 168, distance: 92.5
click at [133, 168] on tr "Preview and edit artwork 16 my thumb twitches when snowmobile.png 16 my thumb t…" at bounding box center [232, 167] width 243 height 44
type input "My thumb twitches when snowmobile"
drag, startPoint x: 225, startPoint y: 224, endPoint x: 163, endPoint y: 221, distance: 61.6
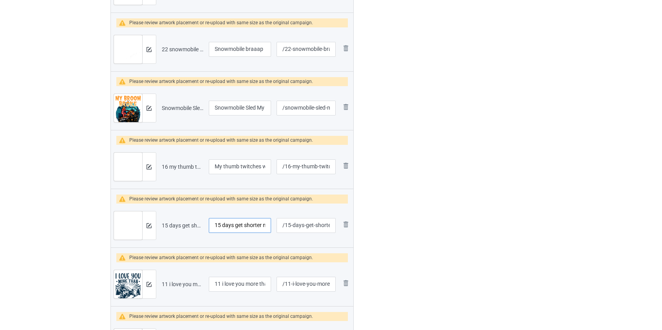
click at [163, 221] on tr "Preview and edit artwork 15 days get shorter night get longer snowmobile.png 15…" at bounding box center [232, 226] width 243 height 44
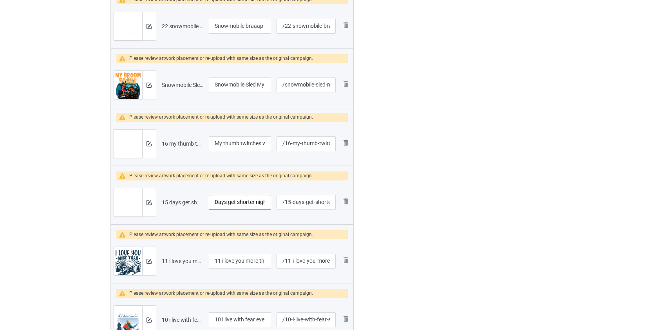
scroll to position [1923, 0]
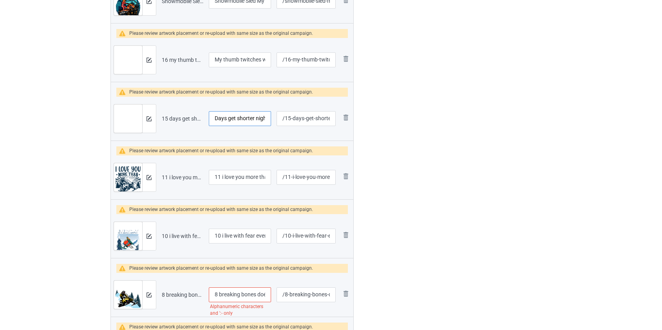
type input "Days get shorter night get longer snowmobile"
drag, startPoint x: 223, startPoint y: 174, endPoint x: 148, endPoint y: 174, distance: 74.8
click at [148, 174] on tr "Preview and edit artwork 11 i love you more than you love snowmobile.png 11 i l…" at bounding box center [232, 177] width 243 height 44
type input "I love you more than you love snowmobile"
drag, startPoint x: 223, startPoint y: 234, endPoint x: 114, endPoint y: 231, distance: 109.3
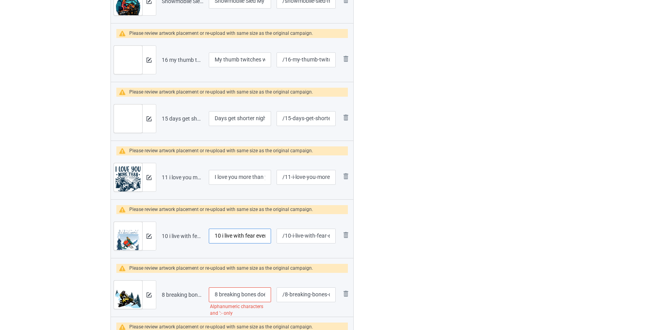
click at [114, 231] on tr "Preview and edit artwork 10 i live with fear everyday snowmobile.png 10 i live …" at bounding box center [232, 236] width 243 height 44
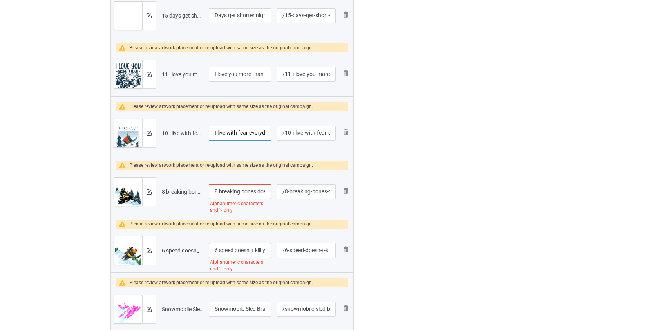
scroll to position [2029, 0]
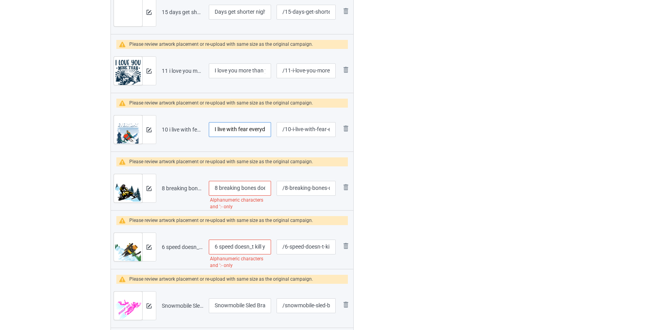
type input "I live with fear everyday snowmobile"
drag, startPoint x: 222, startPoint y: 186, endPoint x: 170, endPoint y: 186, distance: 51.3
click at [170, 186] on tr "Preview and edit artwork 8 breaking bones doén_t stop me from snowmobile.png 8 …" at bounding box center [232, 188] width 243 height 44
type input "Breaking bones doesn't stop me from snowmobile"
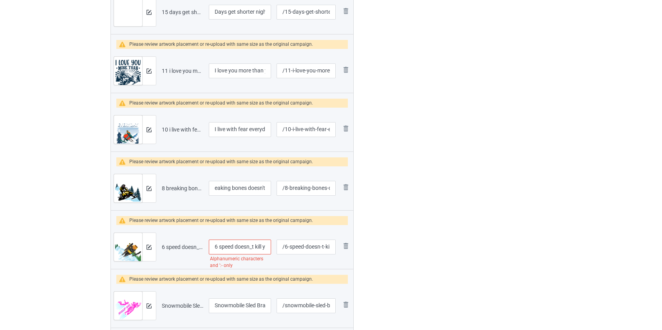
scroll to position [0, 0]
drag, startPoint x: 220, startPoint y: 244, endPoint x: 122, endPoint y: 243, distance: 97.9
click at [122, 243] on tr "Preview and edit artwork 6 speed doesn_t kill you suddenly snowmobile.png 6 spe…" at bounding box center [232, 247] width 243 height 44
click at [248, 244] on input "Speed doesn_t kill you suddenly snowmobile" at bounding box center [240, 247] width 63 height 15
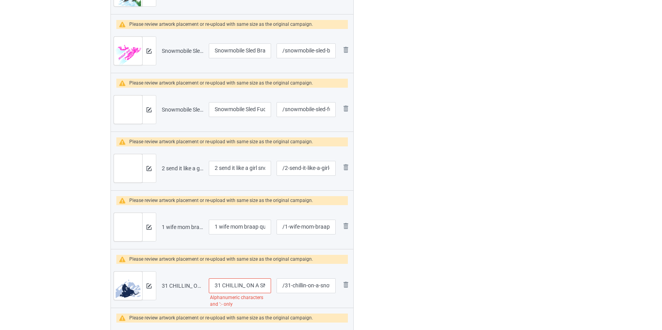
scroll to position [2314, 0]
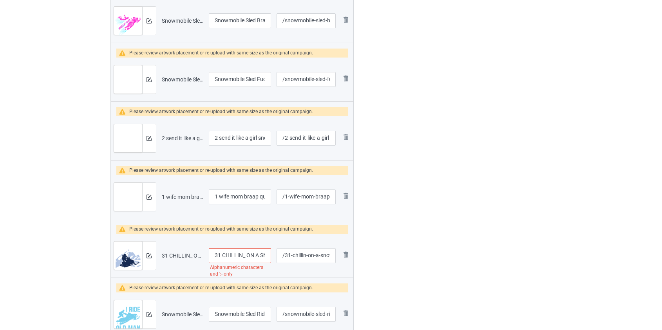
type input "Speed doesn't kill you suddenly snowmobile"
drag, startPoint x: 221, startPoint y: 138, endPoint x: 146, endPoint y: 137, distance: 74.8
click at [146, 137] on tr "Preview and edit artwork 2 send it like a girl snowmobile.png 2 send it like a …" at bounding box center [232, 138] width 243 height 44
type input "Send it like a girl snowmobile"
drag, startPoint x: 222, startPoint y: 195, endPoint x: 166, endPoint y: 197, distance: 56.0
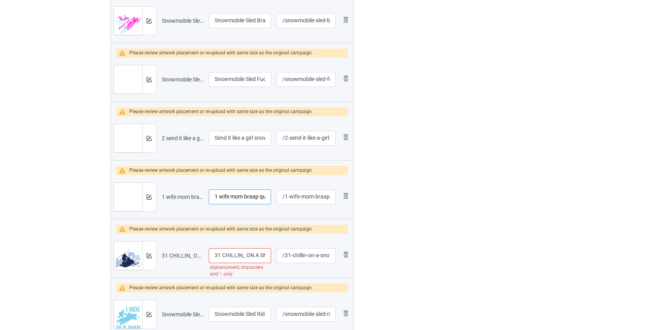
click at [166, 197] on tr "Preview and edit artwork 1 wife mom braap queen snowmobile.png 1 wife mom braap…" at bounding box center [232, 197] width 243 height 44
type input "Wife mom braap queen snowmobile"
drag, startPoint x: 223, startPoint y: 254, endPoint x: 154, endPoint y: 256, distance: 69.4
click at [154, 256] on tr "Preview and edit artwork 31 CHILLIN_ ON A SNOW ROAD SNOWMOBILE.png 31 CHILLIN_ …" at bounding box center [232, 256] width 243 height 44
click at [234, 256] on input "CHILLIN_ ON A SNOW ROAD SNOWMOBILE" at bounding box center [240, 255] width 63 height 15
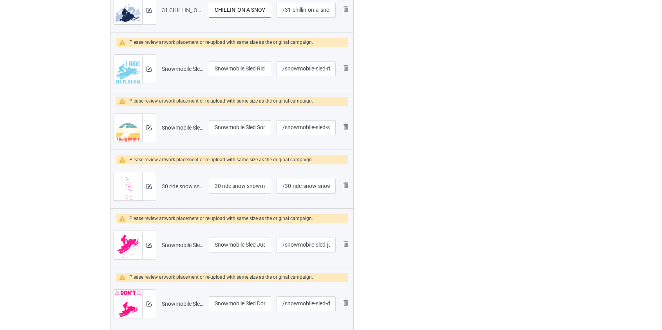
scroll to position [2563, 0]
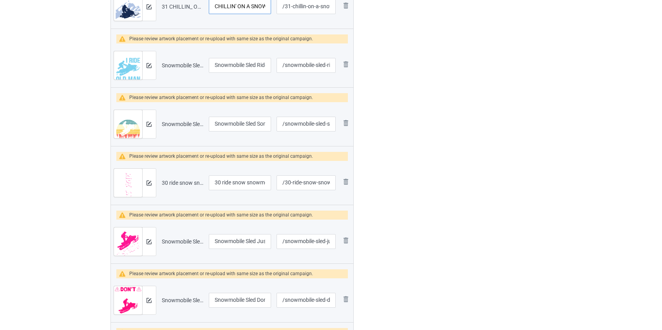
type input "CHILLIN' ON A SNOW ROAD SNOWMOBILE"
drag, startPoint x: 223, startPoint y: 179, endPoint x: 149, endPoint y: 184, distance: 74.2
click at [149, 184] on tr "Preview and edit artwork 30 ride snow snowmobile.png 30 ride snow snowmobile /3…" at bounding box center [232, 183] width 243 height 44
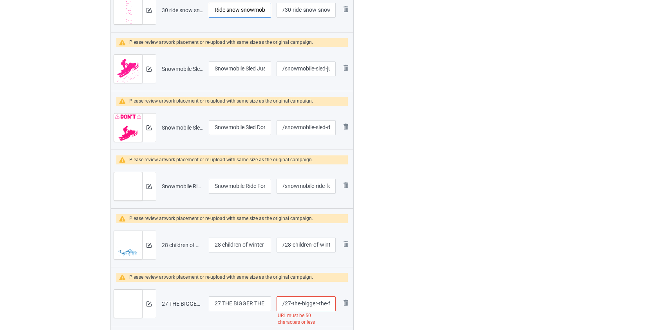
scroll to position [2813, 0]
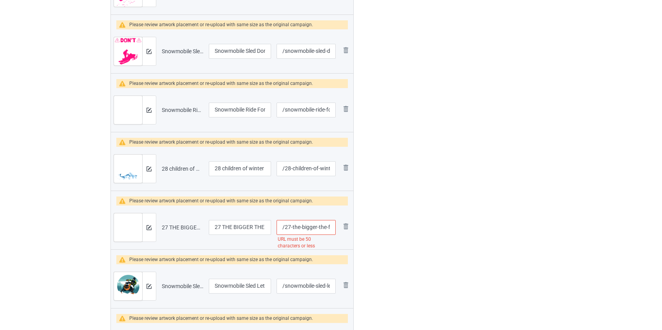
type input "Ride snow snowmobile"
drag, startPoint x: 223, startPoint y: 165, endPoint x: 128, endPoint y: 174, distance: 96.1
click at [128, 174] on tr "Preview and edit artwork 28 children of winter never grow old snowmobile.png 28…" at bounding box center [232, 169] width 243 height 44
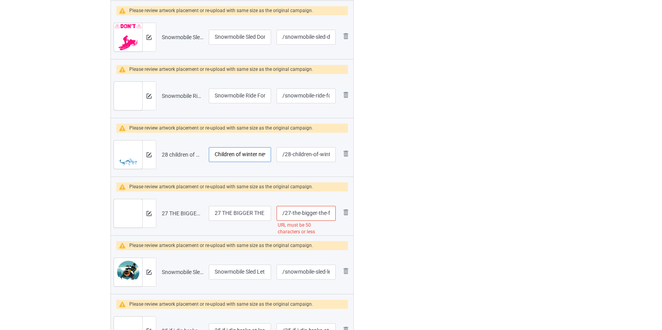
scroll to position [2848, 0]
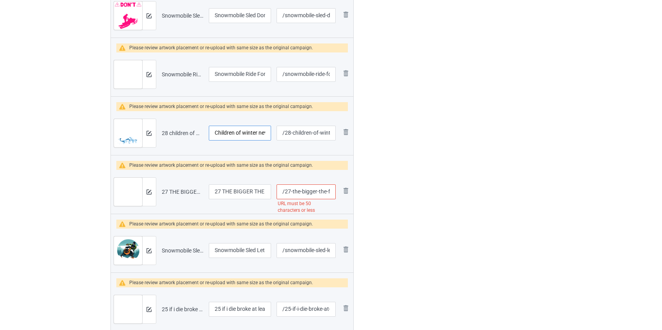
type input "Children of winter never grow old snowmobile"
drag, startPoint x: 224, startPoint y: 188, endPoint x: 121, endPoint y: 192, distance: 103.5
click at [121, 192] on tr "Preview and edit artwork 27 THE BIGGER THE FAILURE THE GREATER THE LESSON SNOWM…" at bounding box center [232, 192] width 243 height 44
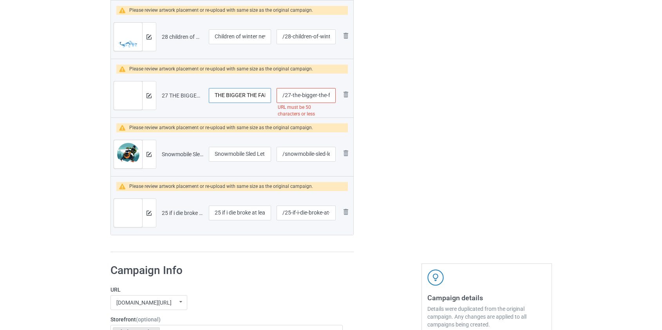
scroll to position [2955, 0]
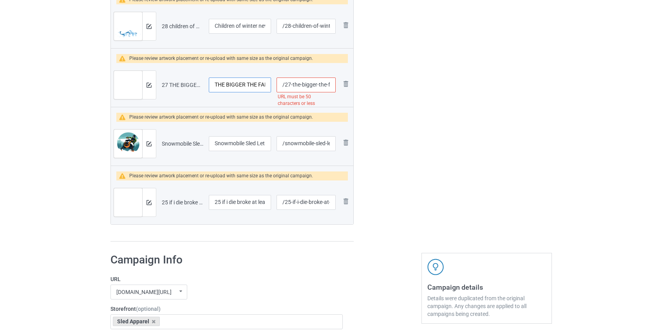
type input "THE BIGGER THE FAILURE THE GREATER THE LESSON SNOWMOBILE"
drag, startPoint x: 222, startPoint y: 199, endPoint x: 133, endPoint y: 203, distance: 89.4
click at [133, 203] on tr "Preview and edit artwork 25 if i die broke at least i had snowmobile.png 25 if …" at bounding box center [232, 203] width 243 height 44
type input "If i die broke at least i had snowmobile"
click at [287, 82] on input "/27-the-bigger-the-failure-the-greater-the-lesson-snowmobile" at bounding box center [306, 85] width 59 height 15
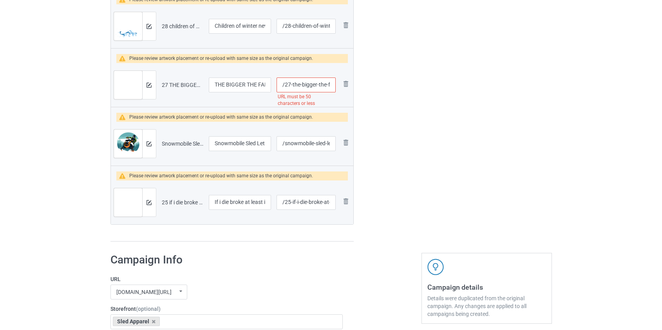
click at [287, 82] on input "/27-the-bigger-the-failure-the-greater-the-lesson-snowmobile" at bounding box center [306, 85] width 59 height 15
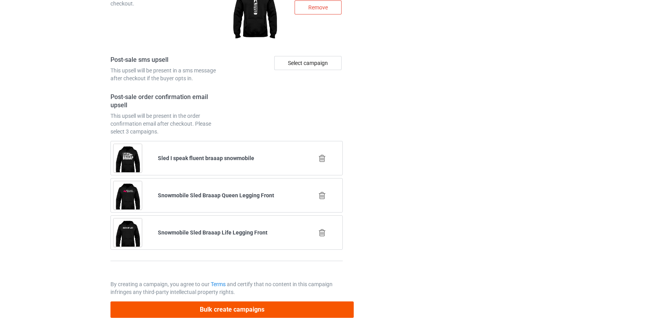
type input "/failure-the-greater-the-lesson-snowmobile"
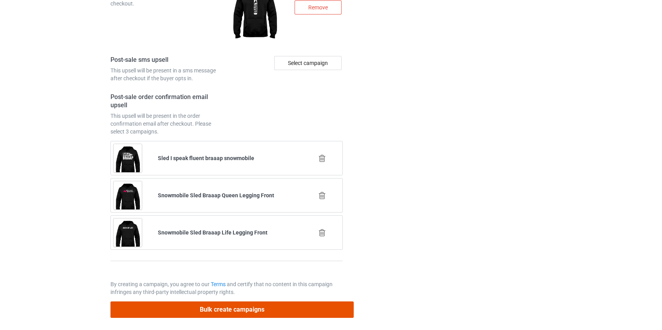
click at [231, 306] on button "Bulk create campaigns" at bounding box center [232, 310] width 244 height 16
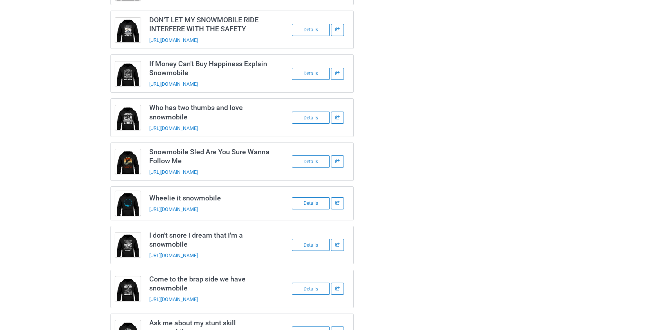
scroll to position [0, 0]
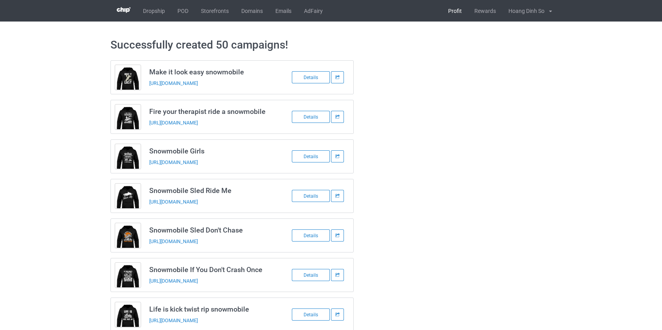
click at [459, 12] on link "Profit" at bounding box center [455, 11] width 26 height 22
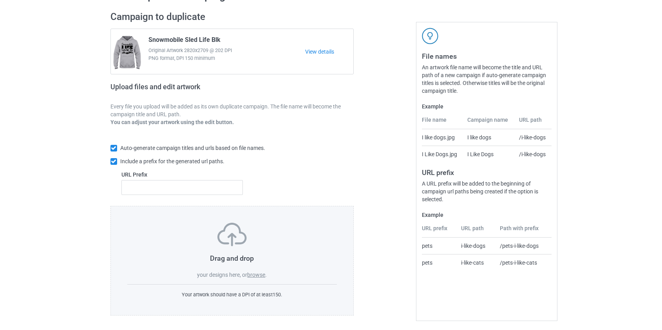
scroll to position [51, 0]
click at [264, 271] on label "browse" at bounding box center [256, 273] width 18 height 6
click at [0, 0] on input "browse" at bounding box center [0, 0] width 0 height 0
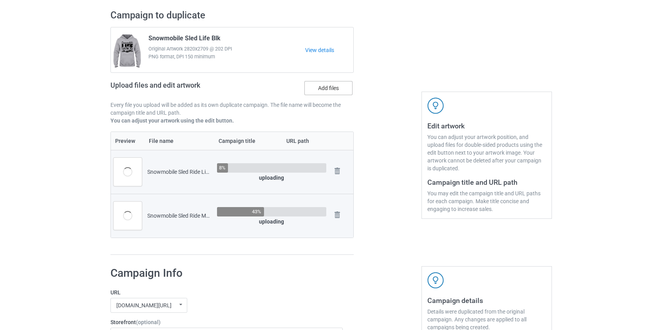
click at [332, 91] on label "Add files" at bounding box center [328, 88] width 48 height 14
click at [0, 0] on input "Add files" at bounding box center [0, 0] width 0 height 0
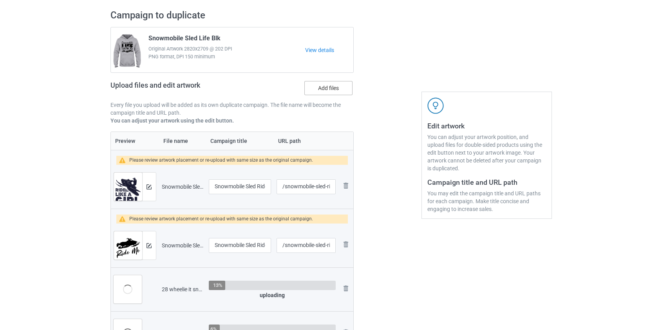
click at [316, 87] on label "Add files" at bounding box center [328, 88] width 48 height 14
click at [0, 0] on input "Add files" at bounding box center [0, 0] width 0 height 0
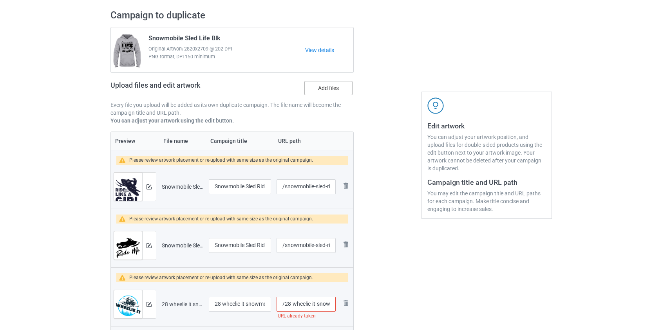
click at [323, 89] on label "Add files" at bounding box center [328, 88] width 48 height 14
click at [0, 0] on input "Add files" at bounding box center [0, 0] width 0 height 0
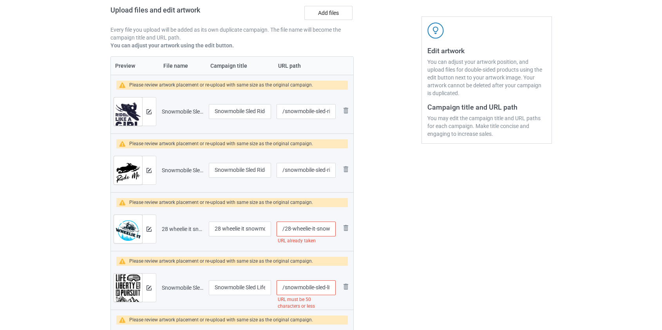
scroll to position [157, 0]
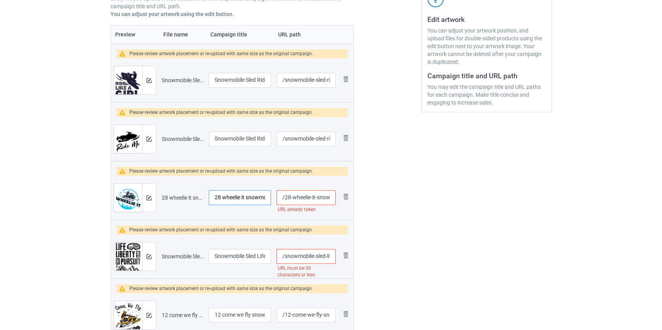
drag, startPoint x: 226, startPoint y: 196, endPoint x: 153, endPoint y: 195, distance: 72.5
click at [157, 195] on tr "Preview and edit artwork 28 wheelie it snowmobile.png 28 wheelie it snowmobile …" at bounding box center [232, 198] width 243 height 44
type input "Wheelie it snowmobile"
click at [289, 197] on input "/28-wheelie-it-snowmobile" at bounding box center [306, 197] width 59 height 15
click at [288, 197] on input "/28-wheelie-it-snowmobile" at bounding box center [306, 197] width 59 height 15
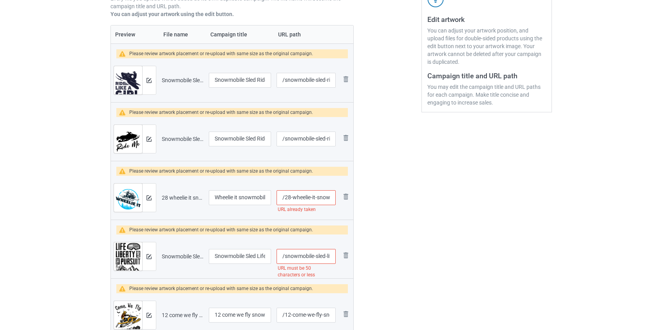
click at [288, 197] on input "/28-wheelie-it-snowmobile" at bounding box center [306, 197] width 59 height 15
type input "/wheelie-it-snowmobile"
click at [319, 255] on input "/snowmobile-sled-life-liberty-the-pursuit-of-braaap-blk" at bounding box center [306, 256] width 59 height 15
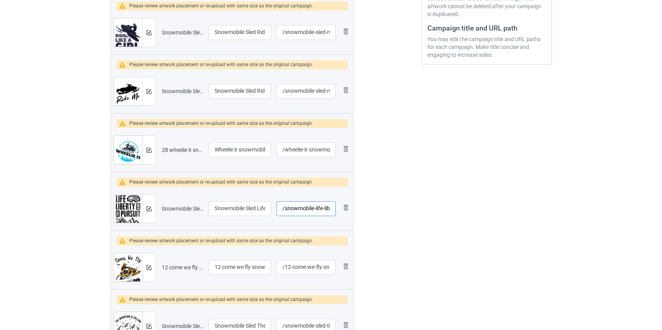
scroll to position [336, 0]
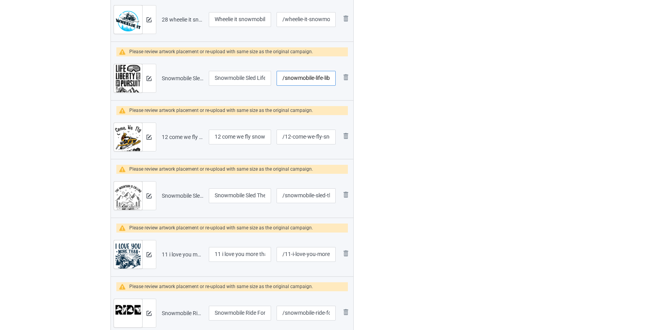
type input "/snowmobile-life-liberty-the-pursuit-of-braaap-blk"
drag, startPoint x: 223, startPoint y: 137, endPoint x: 71, endPoint y: 132, distance: 152.8
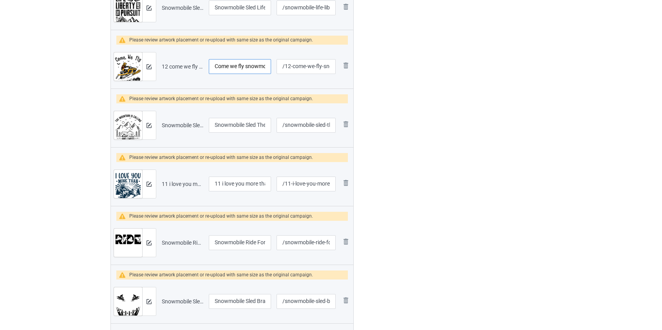
scroll to position [407, 0]
type input "Come we fly snowmobile [DATE]"
drag, startPoint x: 222, startPoint y: 184, endPoint x: 152, endPoint y: 179, distance: 70.7
click at [152, 179] on tr "Preview and edit artwork 11 i love you more than you love snowmobile.png 11 i l…" at bounding box center [232, 183] width 243 height 44
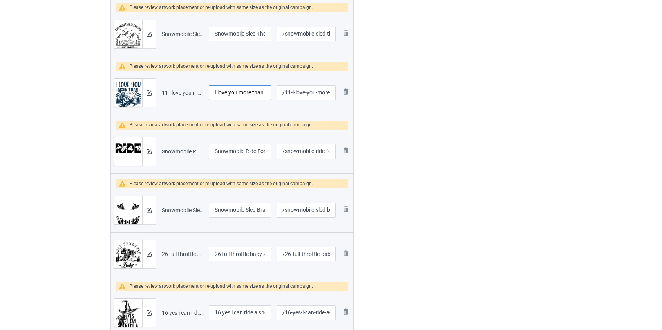
scroll to position [513, 0]
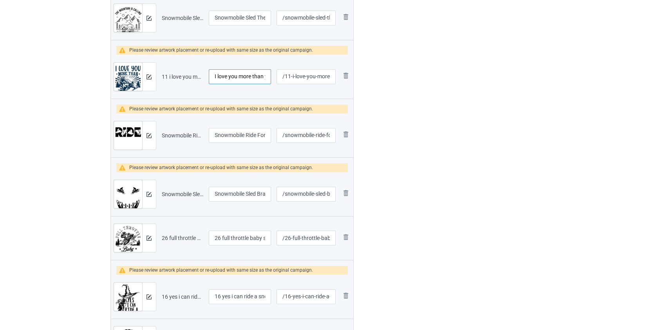
type input "I love you more than you love snowmobile"
drag, startPoint x: 223, startPoint y: 237, endPoint x: 125, endPoint y: 226, distance: 98.9
click at [125, 227] on tr "Preview and edit artwork 26 full throttle baby snowmobile.png 26 full throttle …" at bounding box center [232, 238] width 243 height 44
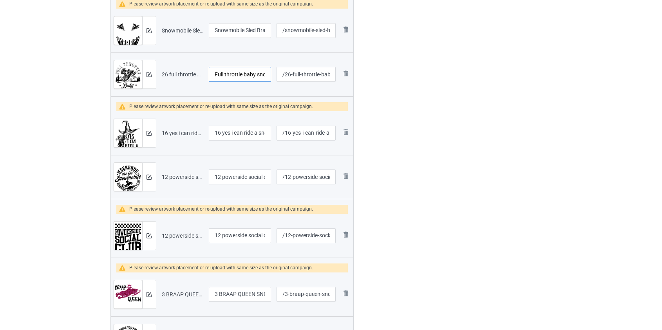
scroll to position [692, 0]
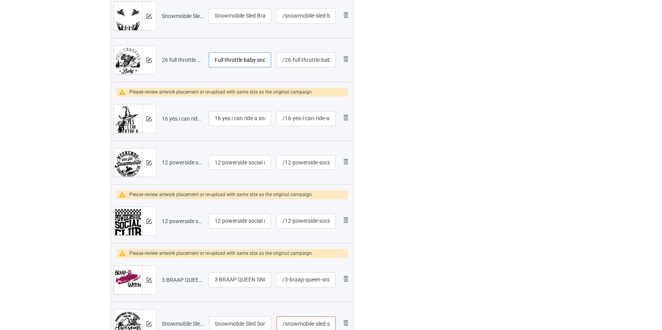
type input "Full throttle baby snowmobile"
drag, startPoint x: 224, startPoint y: 118, endPoint x: 145, endPoint y: 112, distance: 79.3
click at [145, 112] on tr "Preview and edit artwork 16 yes i can ride a snowmobile.png 16 yes i can ride a…" at bounding box center [232, 119] width 243 height 44
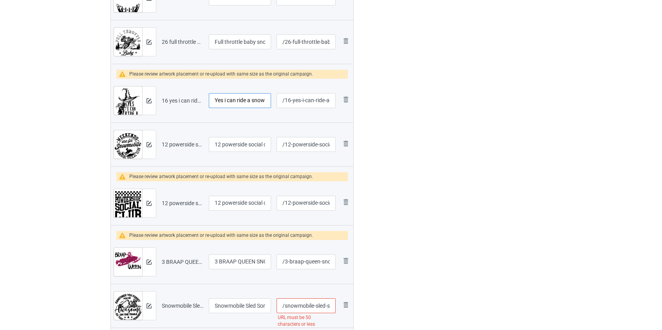
scroll to position [727, 0]
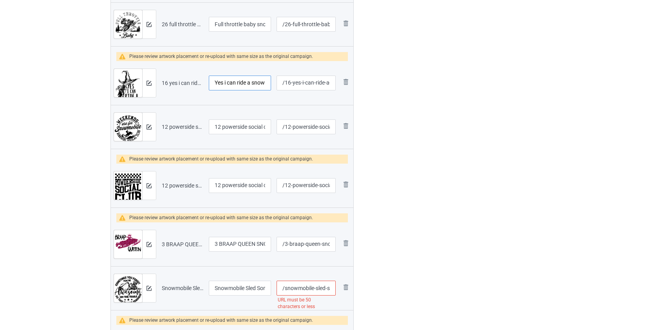
type input "Yes i can ride a snowmobile"
drag, startPoint x: 223, startPoint y: 128, endPoint x: 154, endPoint y: 123, distance: 69.9
click at [154, 123] on tr "Preview and edit artwork 12 powerside social club snowmobile front.png 12 power…" at bounding box center [232, 127] width 243 height 44
type input "Powerside social club snowmobile front"
drag, startPoint x: 226, startPoint y: 181, endPoint x: 138, endPoint y: 182, distance: 87.7
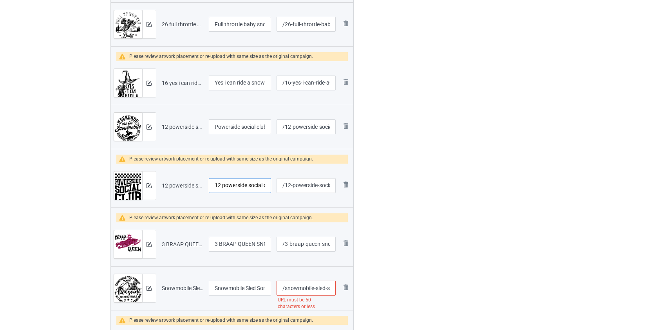
click at [138, 182] on tr "Preview and edit artwork 12 powerside social club snowmobile.png 12 powerside s…" at bounding box center [232, 186] width 243 height 44
type input "Powerside social club snowmobile"
drag, startPoint x: 215, startPoint y: 243, endPoint x: 187, endPoint y: 242, distance: 28.6
click at [187, 242] on tr "Preview and edit artwork 3 BRAAP QUEEN SNOWMOBILE.png 3 BRAAP QUEEN SNOWMOBILE …" at bounding box center [232, 244] width 243 height 44
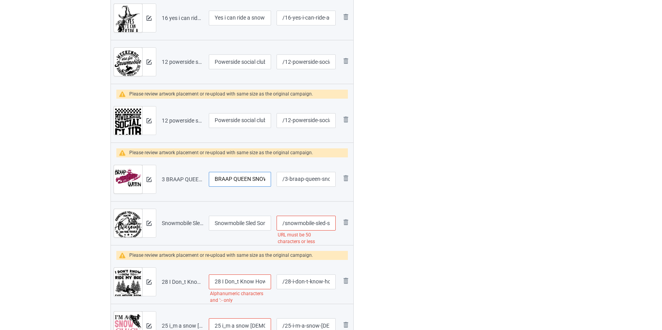
scroll to position [799, 0]
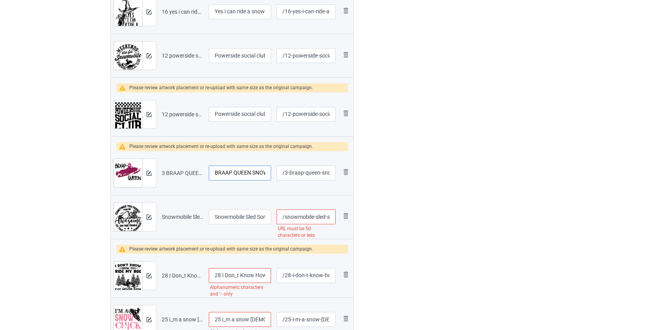
type input "BRAAP QUEEN SNOWMOBILE"
click at [320, 217] on input "/snowmobile-sled-sometimes-you-forget-you-re-awesome" at bounding box center [306, 217] width 59 height 15
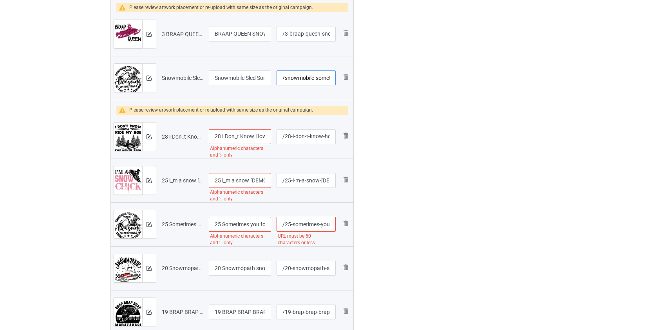
scroll to position [941, 0]
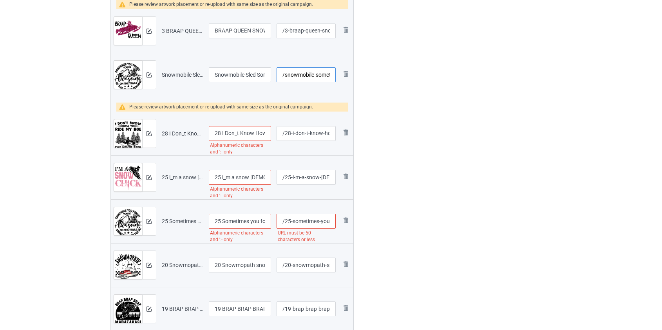
type input "/snowmobile-sometimes-you-forget-you-re-awesome"
drag, startPoint x: 221, startPoint y: 131, endPoint x: 167, endPoint y: 138, distance: 54.8
click at [167, 138] on tr "Preview and edit artwork 28 I Don_t Know How To Ride My Age snowmobile.png 28 I…" at bounding box center [232, 134] width 243 height 44
click at [227, 131] on input "I Don_t Know How To Ride My Age snowmobile" at bounding box center [240, 133] width 63 height 15
type input "I Don't Know How To Ride My Age snowmobile"
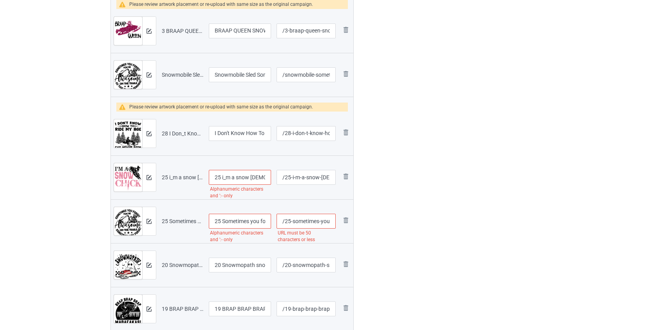
drag, startPoint x: 226, startPoint y: 176, endPoint x: 156, endPoint y: 176, distance: 70.5
click at [156, 176] on tr "Preview and edit artwork 25 i_m a snow [DEMOGRAPHIC_DATA] snowmobile.png 25 i_m…" at bounding box center [232, 177] width 243 height 44
type input "I'm a snow [DEMOGRAPHIC_DATA] snowmobile"
drag, startPoint x: 220, startPoint y: 219, endPoint x: 171, endPoint y: 218, distance: 49.4
click at [173, 218] on tr "Preview and edit artwork 25 Sometimes you forget you_re awesome on the trails s…" at bounding box center [232, 221] width 243 height 44
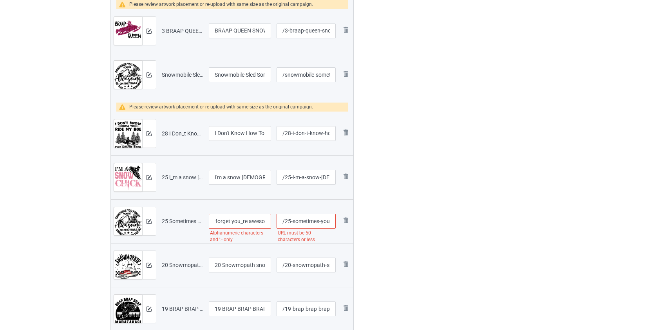
scroll to position [0, 47]
click at [231, 222] on input "Sometimes you forget you_re awesome on the trails snowmobile" at bounding box center [240, 221] width 63 height 15
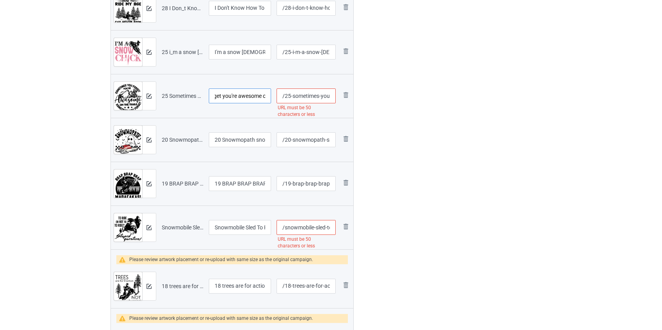
scroll to position [1083, 0]
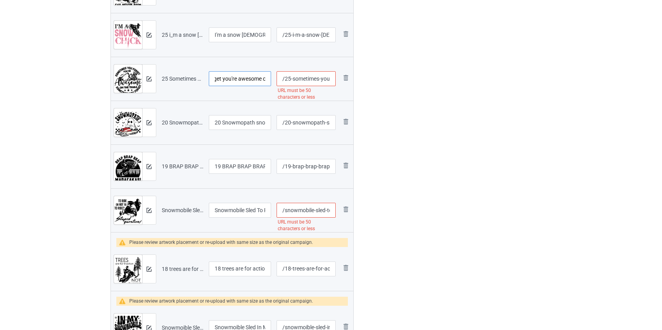
type input "Sometimes you forget you're awesome on the trails snowmobile"
click at [288, 77] on input "/25-sometimes-you-forget-you-re-awesome-on-the-trails-snowmobile" at bounding box center [306, 78] width 59 height 15
click at [318, 78] on input "/sometimes-you-forget-you-re-awesome-on-the-trails-snowmobile" at bounding box center [306, 78] width 59 height 15
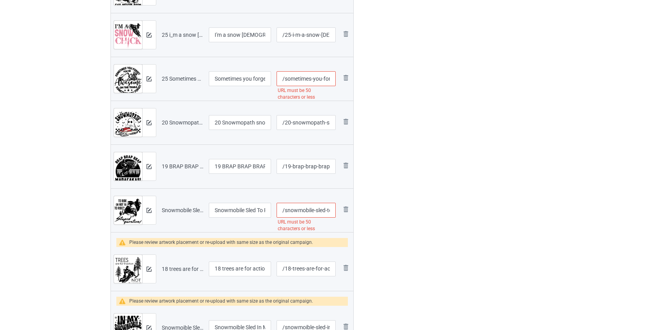
click at [318, 78] on input "/sometimes-you-forget-you-re-awesome-on-the-trails-snowmobile" at bounding box center [306, 78] width 59 height 15
click at [320, 75] on input "/sometimes-forget-you-re-awesome-on-the-trails-snowmobile" at bounding box center [306, 78] width 59 height 15
type input "/sometimes-you-re-awesome-on-the-trails-snowmobile"
drag, startPoint x: 222, startPoint y: 121, endPoint x: 161, endPoint y: 123, distance: 60.3
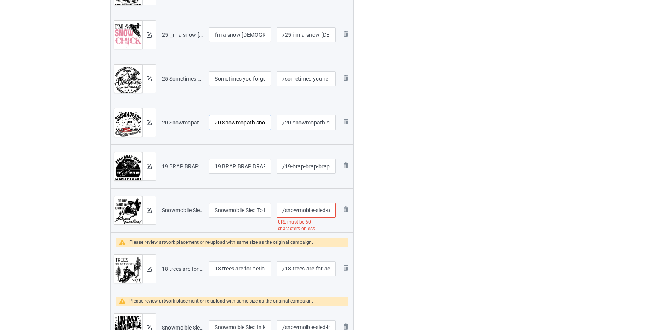
click at [163, 123] on tr "Preview and edit artwork 20 Snowmopath snowmobile.png 20 Snowmopath snowmobile …" at bounding box center [232, 123] width 243 height 44
type input "Snowmopath snowmobile"
drag, startPoint x: 222, startPoint y: 165, endPoint x: 160, endPoint y: 162, distance: 62.7
click at [160, 163] on tr "Preview and edit artwork 19 BRAP BRAP BRAP MADAFAKAS SNOWMOBILE.png 19 BRAP BRA…" at bounding box center [232, 167] width 243 height 44
type input "BRAP BRAP BRAP MADAFAKAS SNOWMOBILE"
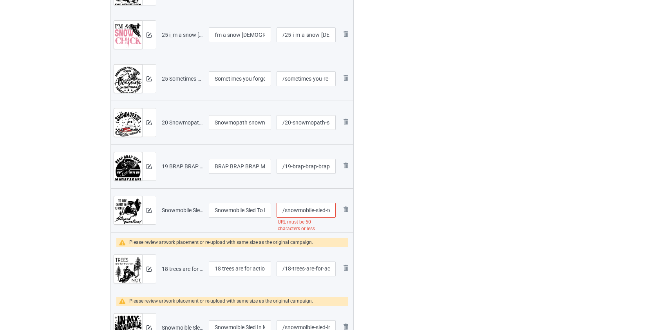
click at [318, 212] on input "/snowmobile-sled-to-ride-or-not-to-ride-stupid-question" at bounding box center [306, 210] width 59 height 15
click at [321, 210] on input "/snowmobile-sled-to-ride-or-not-to-ride-stupid-question" at bounding box center [306, 210] width 59 height 15
type input "/snowmobile-to-ride-or-not-to-ride-stupid-question"
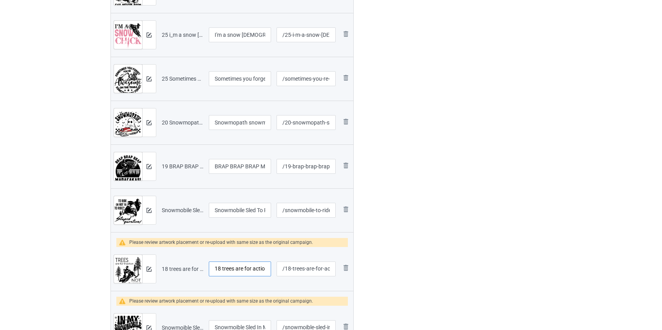
drag, startPoint x: 223, startPoint y: 267, endPoint x: 108, endPoint y: 261, distance: 114.9
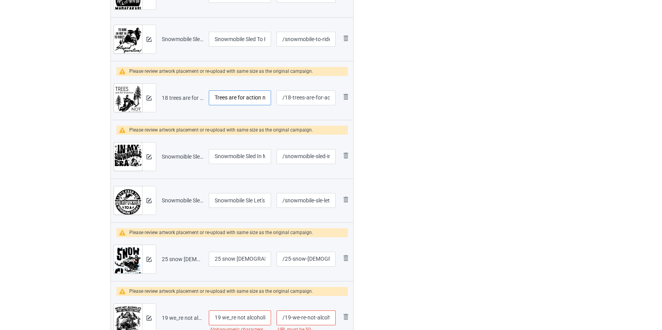
scroll to position [1332, 0]
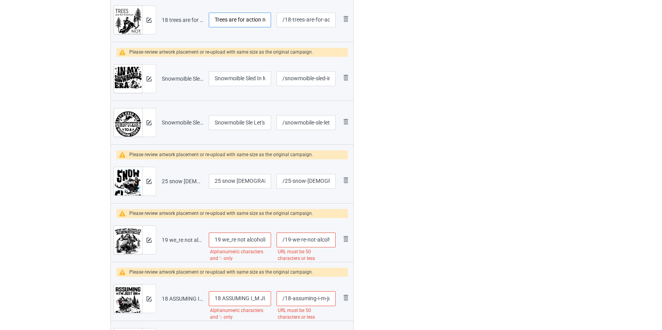
type input "Trees are for action not hugging snowmobile"
drag, startPoint x: 226, startPoint y: 182, endPoint x: 162, endPoint y: 177, distance: 64.0
click at [162, 177] on tr "Preview and edit artwork 25 snow [DEMOGRAPHIC_DATA] snowmobile.png 25 snow [DEM…" at bounding box center [232, 181] width 243 height 44
type input "Snow [DEMOGRAPHIC_DATA] snowmobile"
drag, startPoint x: 224, startPoint y: 239, endPoint x: 130, endPoint y: 236, distance: 94.1
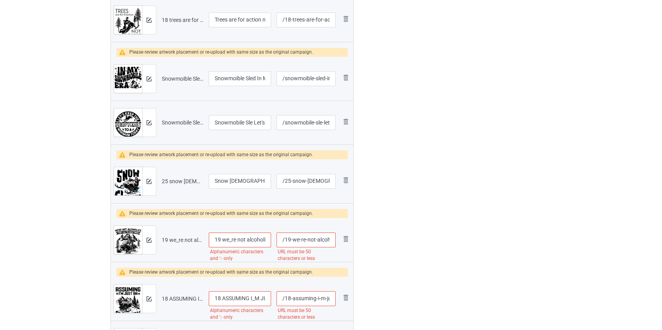
click at [131, 236] on tr "Preview and edit artwork 19 we_re not alcoholics they go to meeting snowmobile.…" at bounding box center [232, 240] width 243 height 44
click at [224, 239] on input "We_re not alcoholics they go to meeting snowmobile" at bounding box center [240, 240] width 63 height 15
type input "We're not alcoholics they go to meeting snowmobile"
click at [288, 238] on input "/19-we-re-not-alcoholics-they-go-to-meeting-snowmobile" at bounding box center [306, 240] width 59 height 15
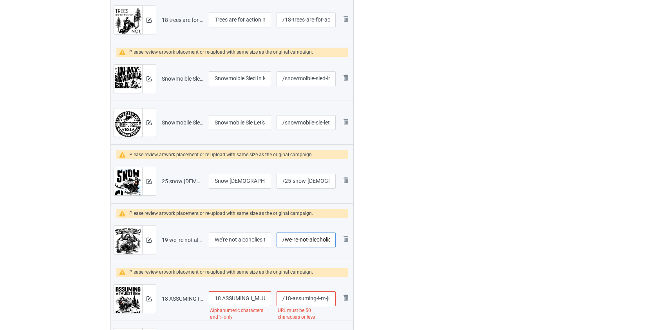
type input "/we-re-not-alcoholics-they-go-to-meeting-snowmobile"
drag, startPoint x: 222, startPoint y: 298, endPoint x: 187, endPoint y: 298, distance: 35.3
click at [188, 298] on tr "Preview and edit artwork 18 ASSUMING I_M JUST AN OLD [DEMOGRAPHIC_DATA] WAS YOU…" at bounding box center [232, 299] width 243 height 44
click at [245, 296] on input "ASSUMING I_M JUST AN OLD [DEMOGRAPHIC_DATA] WAS YOUR FIRST MISTAKE SNOWMOBILE" at bounding box center [240, 298] width 63 height 15
type input "ASSUMING I'M JUST AN OLD [DEMOGRAPHIC_DATA] WAS YOUR FIRST MISTAKE SNOWMOBILE"
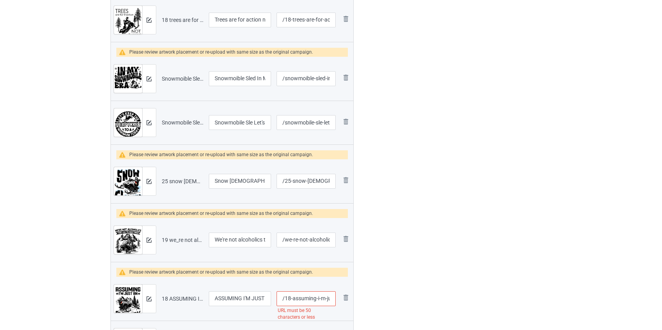
click at [288, 297] on input "/18-assuming-i-m-just-an-old-[DEMOGRAPHIC_DATA]-was-your-first-mistake-snowmobi…" at bounding box center [306, 298] width 59 height 15
click at [321, 297] on input "/assuming-i-m-just-an-old-[DEMOGRAPHIC_DATA]-was-your-first-mistake-snowmobile" at bounding box center [306, 298] width 59 height 15
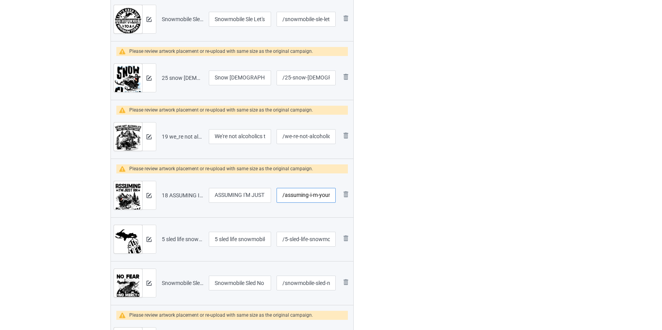
scroll to position [1475, 0]
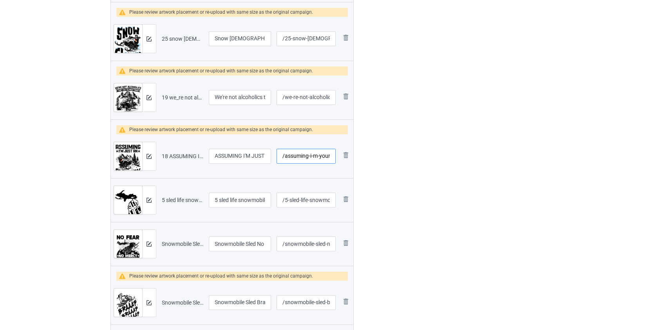
type input "/assuming-i-m-your-first-mistake-snowmobile"
drag, startPoint x: 220, startPoint y: 195, endPoint x: 144, endPoint y: 200, distance: 75.7
click at [144, 200] on tr "Preview and edit artwork 5 sled life snowmobile.png 5 sled life snowmobile /5-s…" at bounding box center [232, 200] width 243 height 44
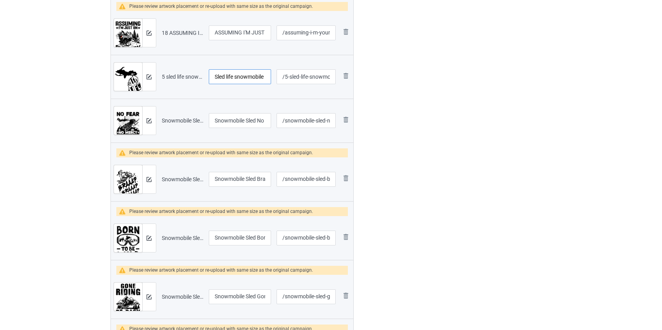
scroll to position [1689, 0]
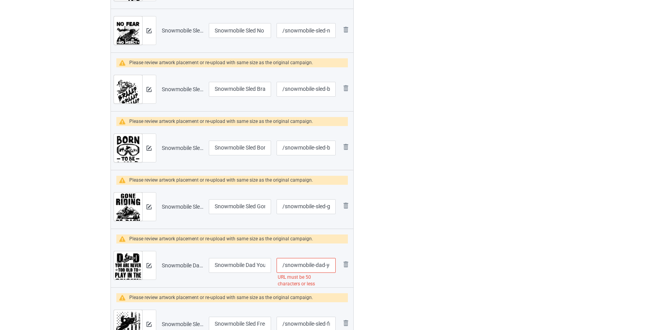
type input "Sled life snowmobile"
click at [319, 264] on input "/snowmobile-dad-you-re-never-too-old-to-play-in-the-snow-blk" at bounding box center [306, 265] width 59 height 15
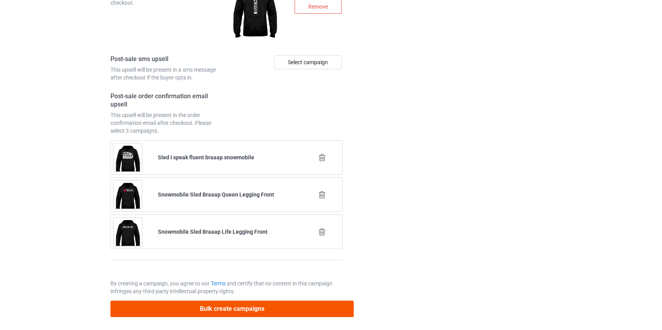
type input "/snowmobile-never-too-old-to-play-in-the-snow-blk"
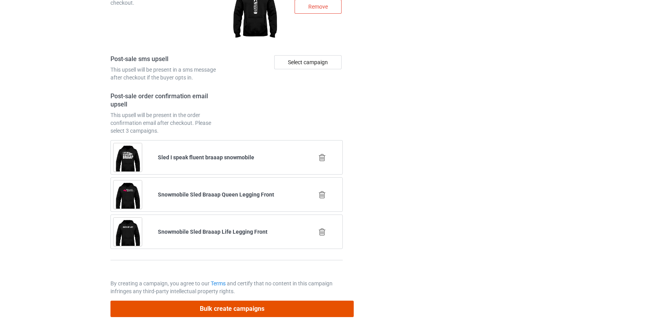
click at [203, 306] on button "Bulk create campaigns" at bounding box center [232, 309] width 244 height 16
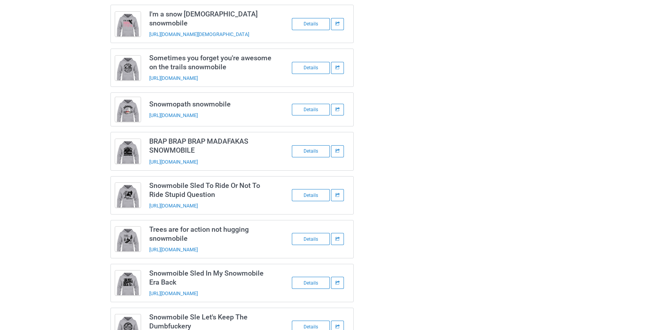
scroll to position [763, 0]
